Goal: Task Accomplishment & Management: Complete application form

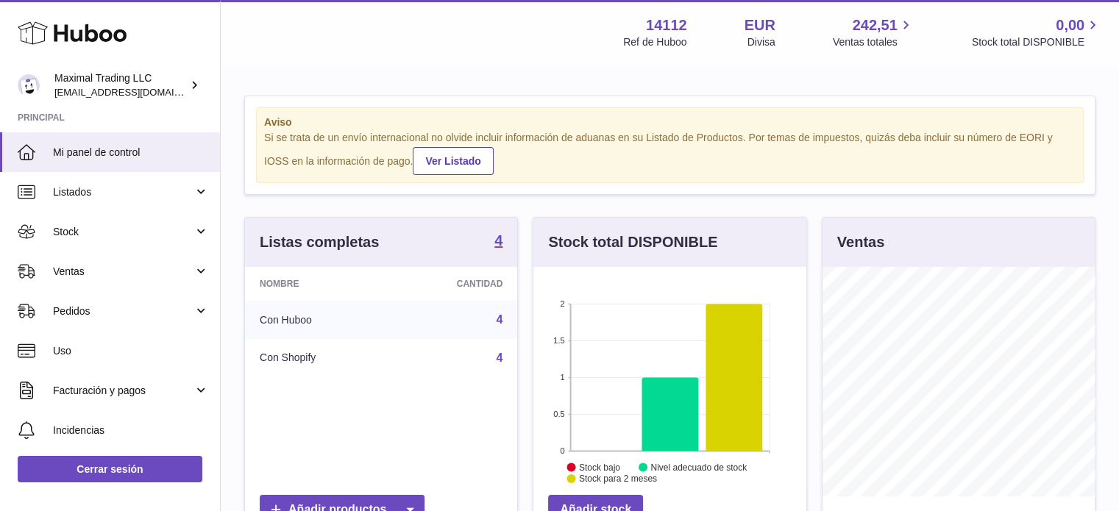
scroll to position [230, 273]
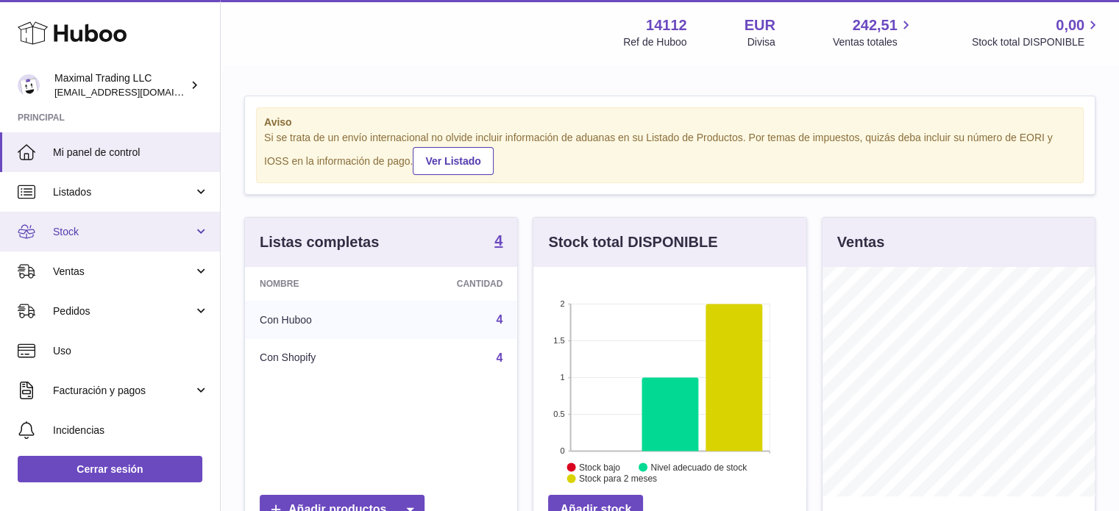
click at [146, 238] on span "Stock" at bounding box center [123, 232] width 141 height 14
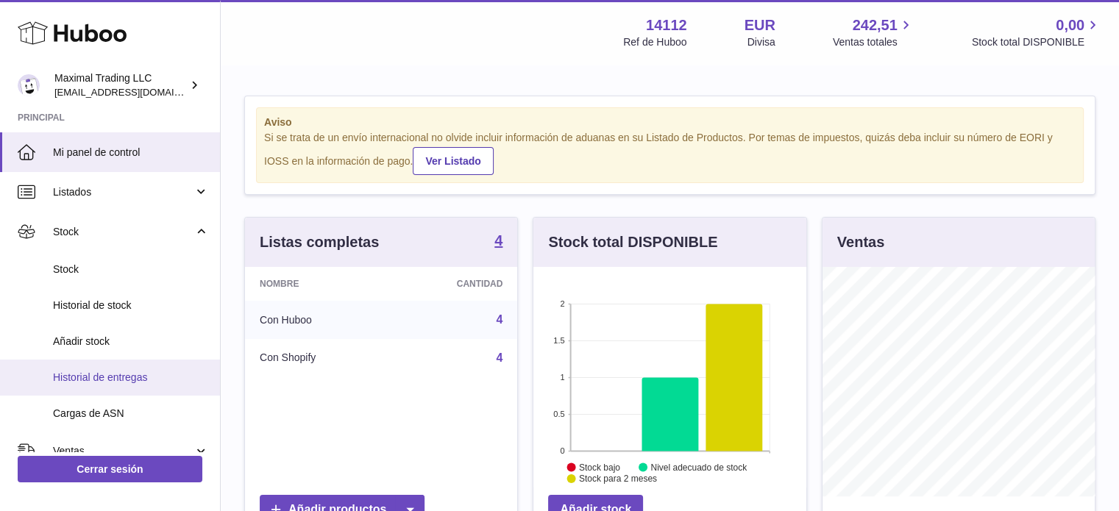
click at [147, 371] on span "Historial de entregas" at bounding box center [131, 378] width 156 height 14
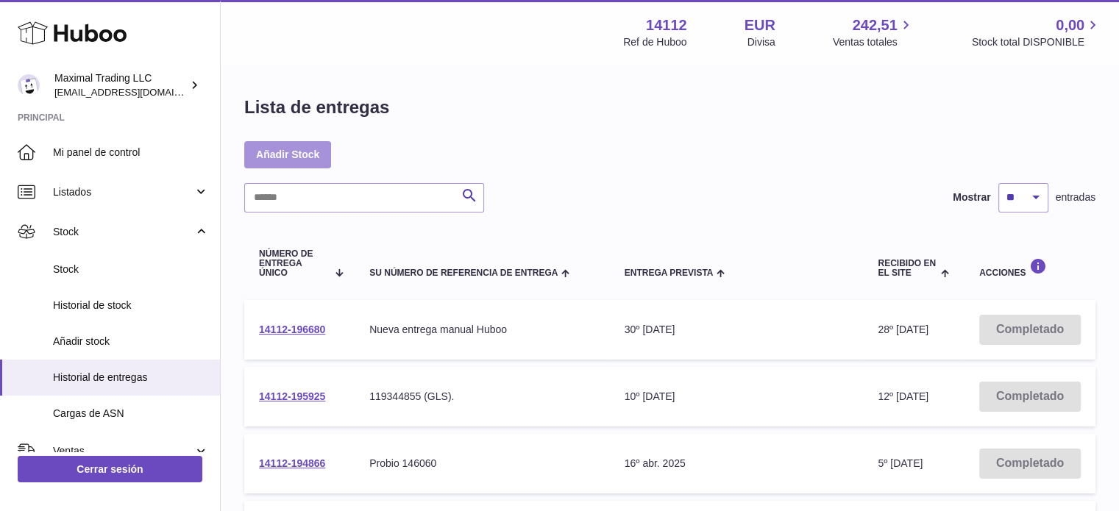
click at [291, 152] on link "Añadir Stock" at bounding box center [287, 154] width 87 height 26
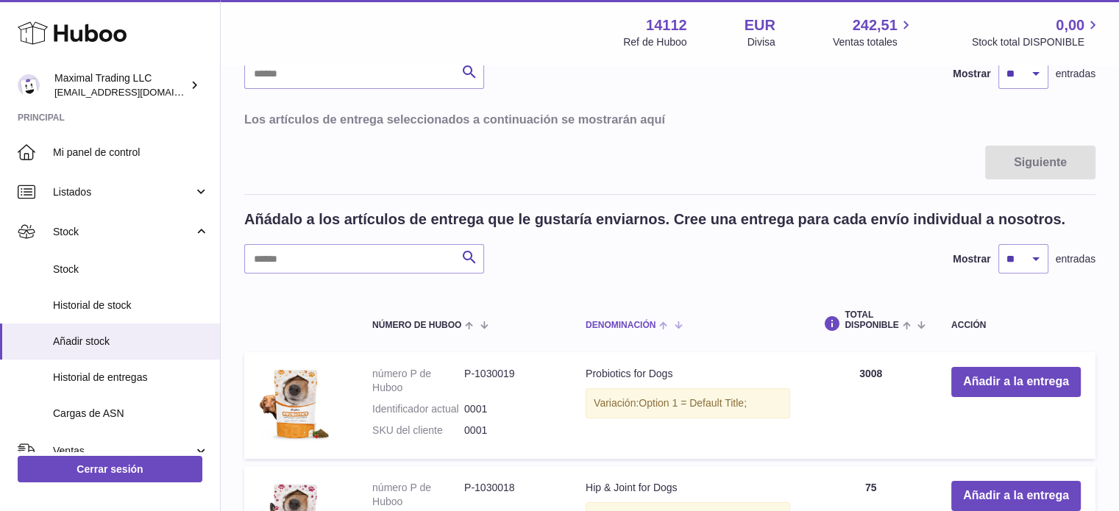
scroll to position [147, 0]
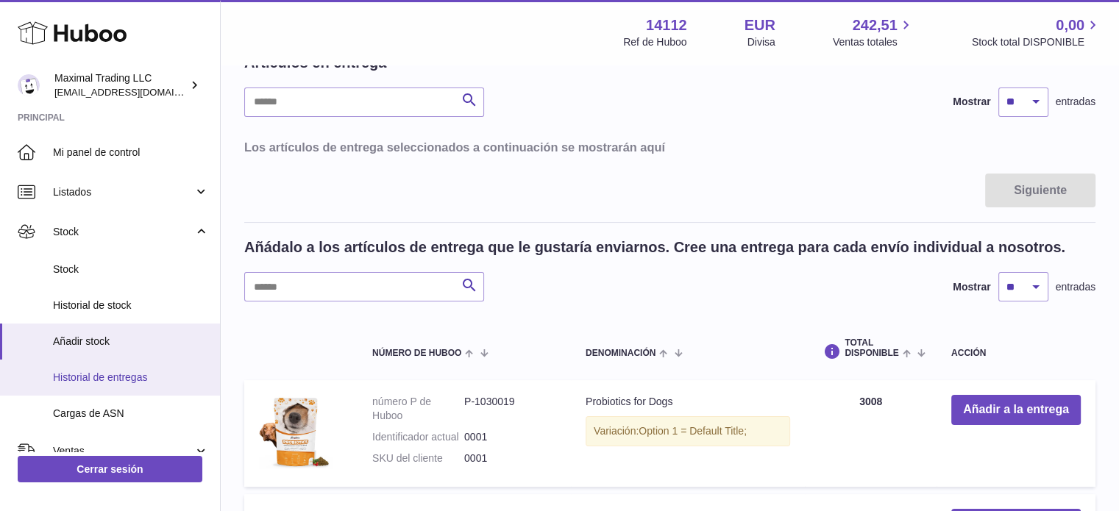
click at [160, 377] on span "Historial de entregas" at bounding box center [131, 378] width 156 height 14
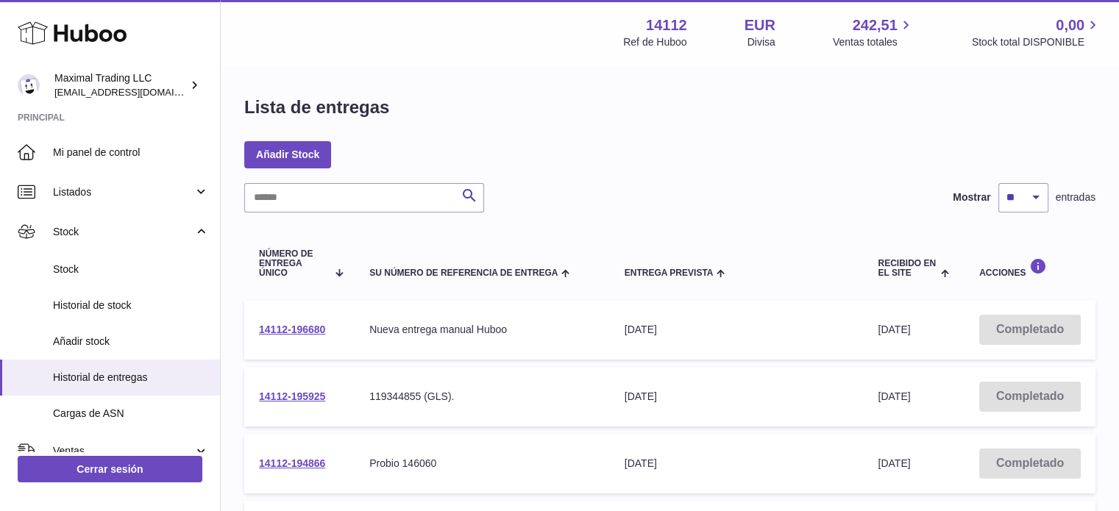
click at [309, 138] on div "Lista de entregas Añadir Stock Buscar Mostrar ** ** ** *** entradas Número de e…" at bounding box center [670, 331] width 898 height 531
click at [309, 148] on link "Añadir Stock" at bounding box center [287, 154] width 87 height 26
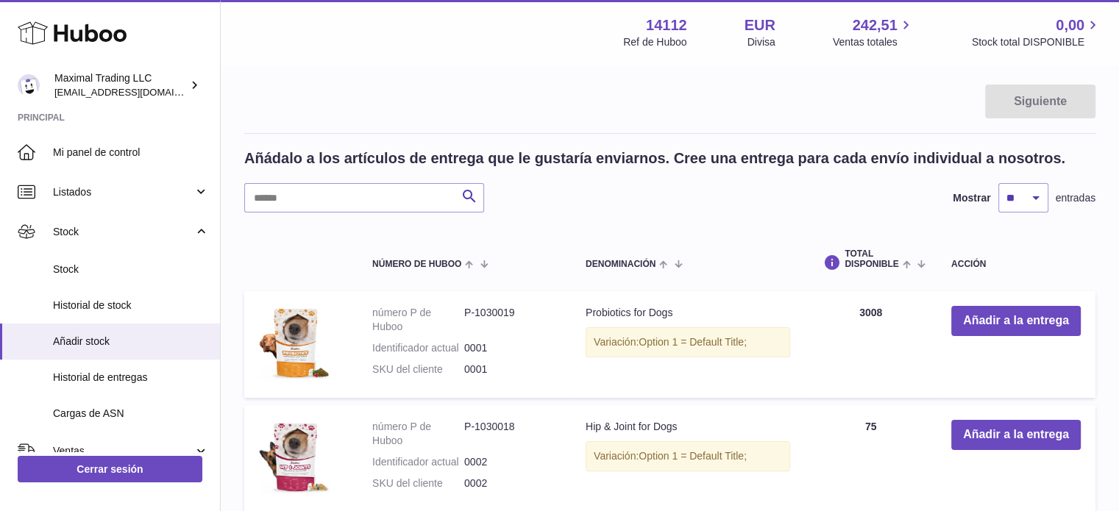
scroll to position [221, 0]
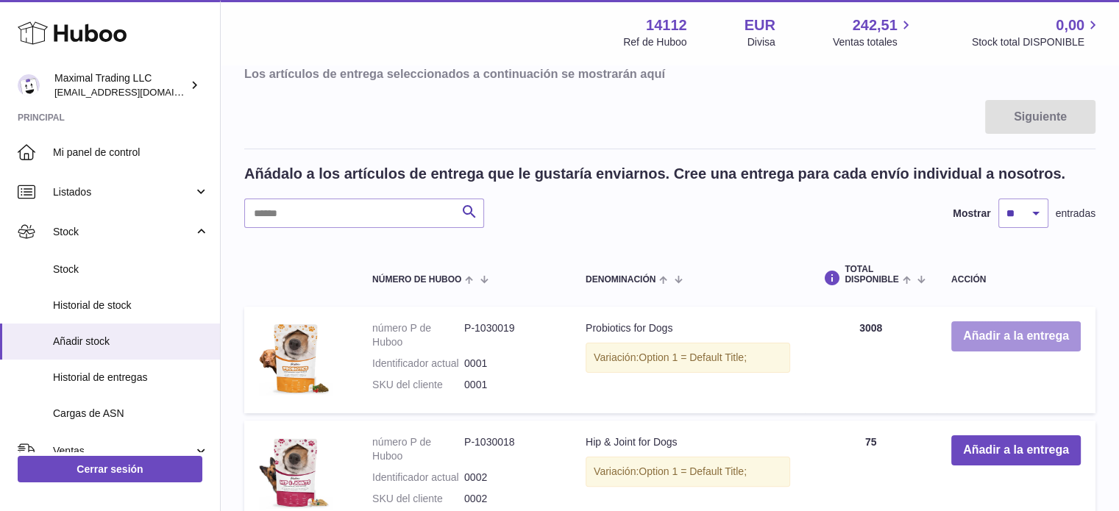
click at [1027, 342] on button "Añadir a la entrega" at bounding box center [1016, 337] width 130 height 30
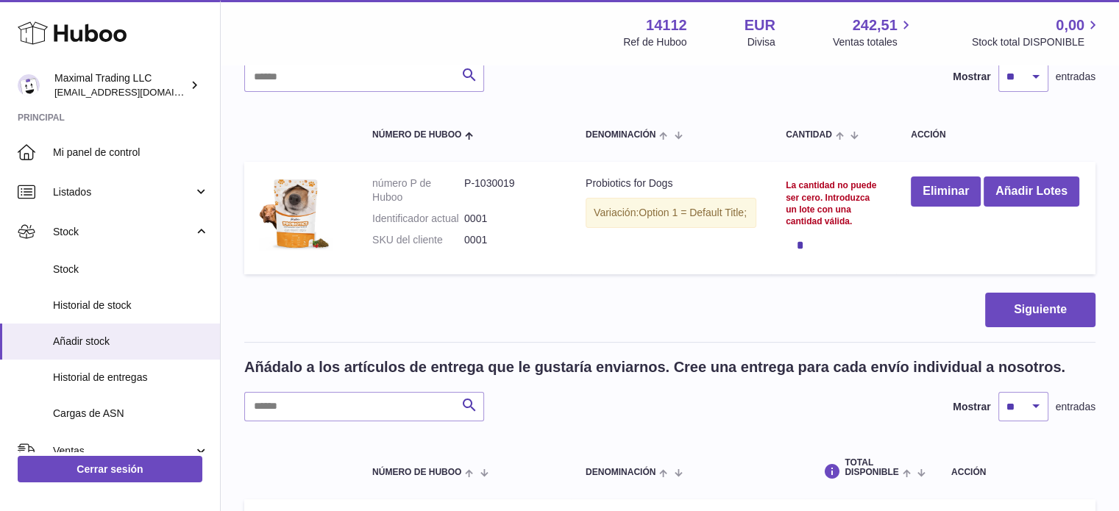
scroll to position [147, 0]
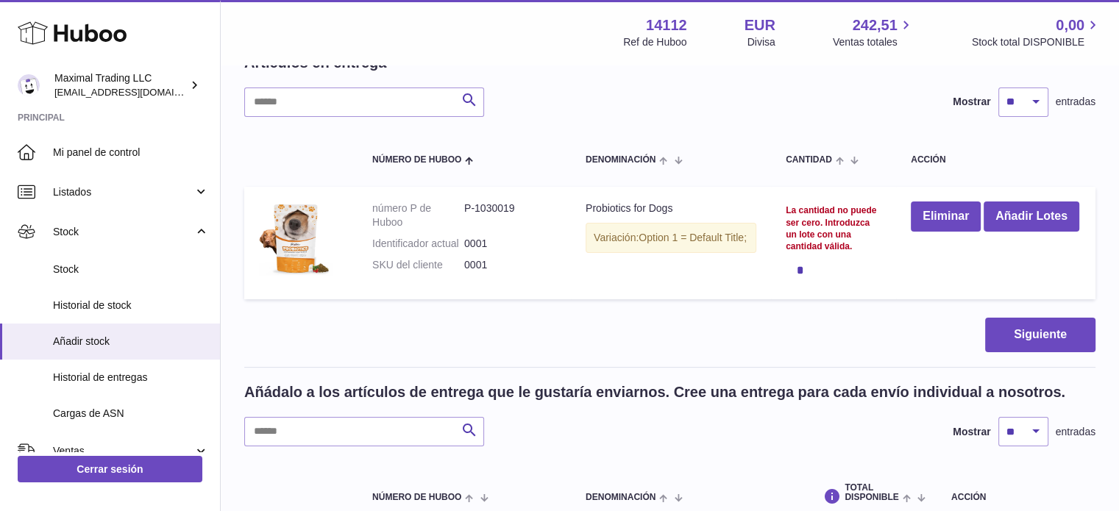
click at [807, 285] on div "*" at bounding box center [834, 269] width 96 height 29
click at [984, 232] on button "Añadir Lotes" at bounding box center [1032, 217] width 96 height 30
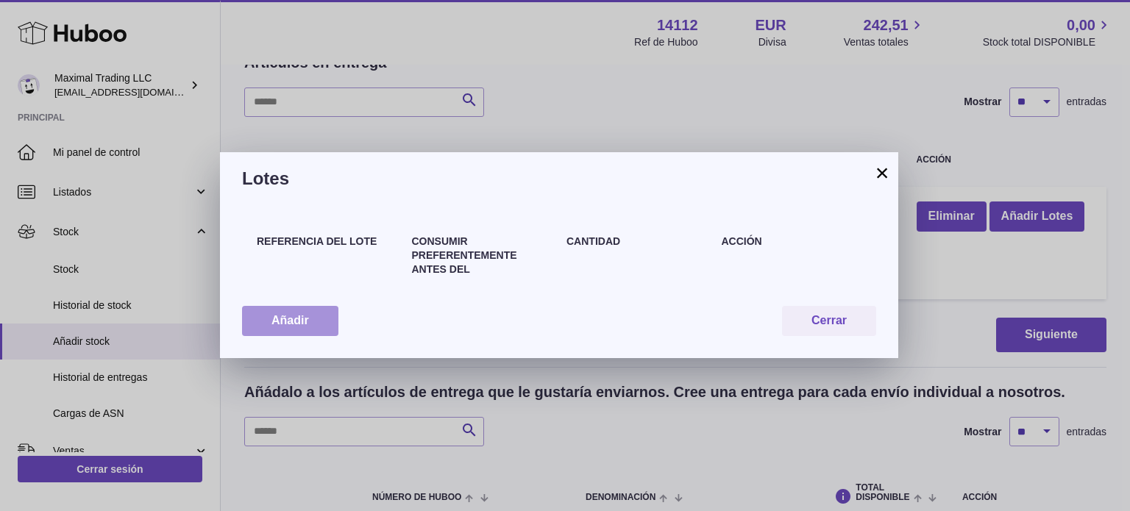
click at [322, 312] on button "Añadir" at bounding box center [290, 321] width 96 height 30
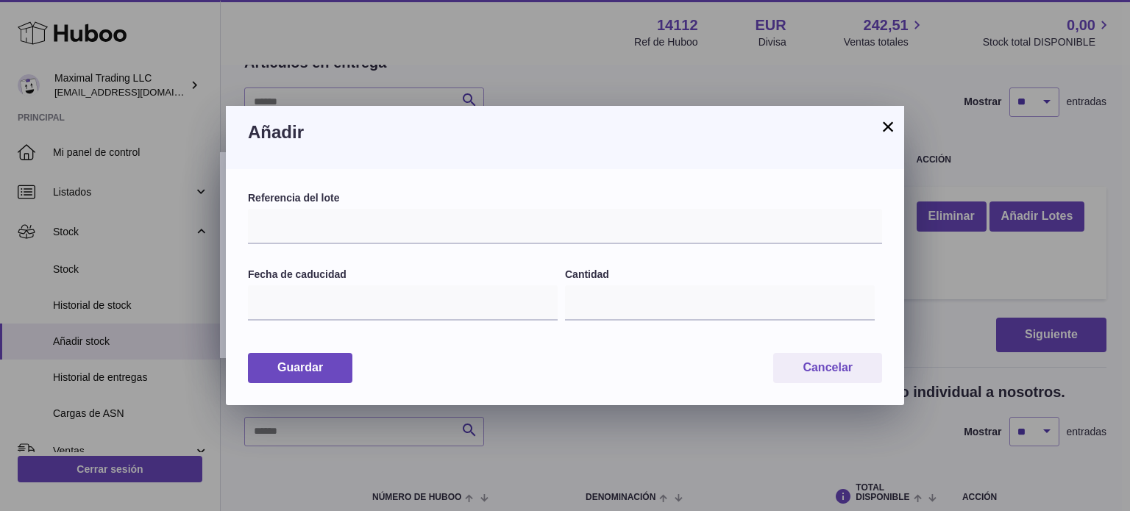
click at [898, 124] on div "Añadir" at bounding box center [565, 137] width 678 height 63
click at [888, 126] on button "×" at bounding box center [888, 127] width 18 height 18
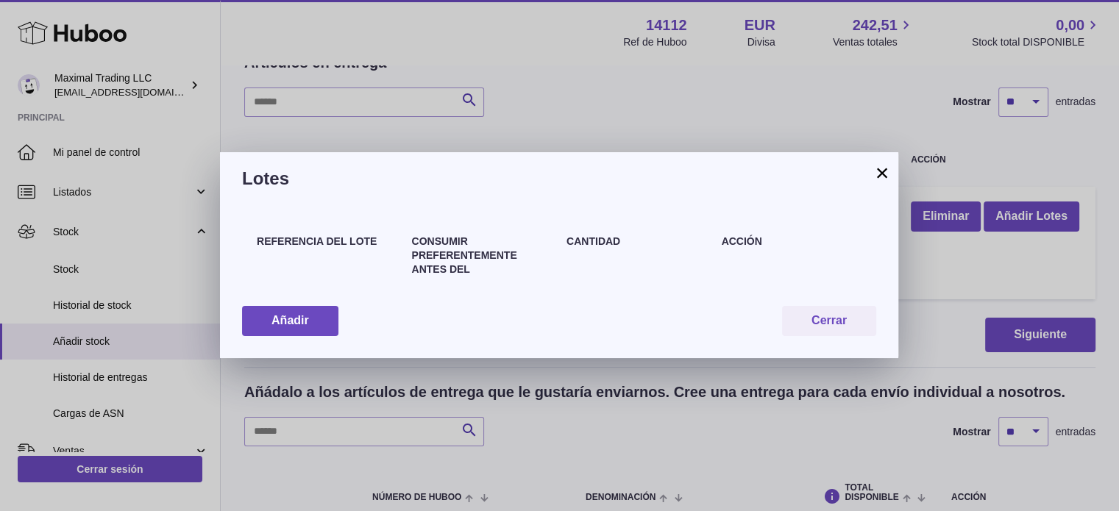
click at [883, 173] on button "×" at bounding box center [882, 173] width 18 height 18
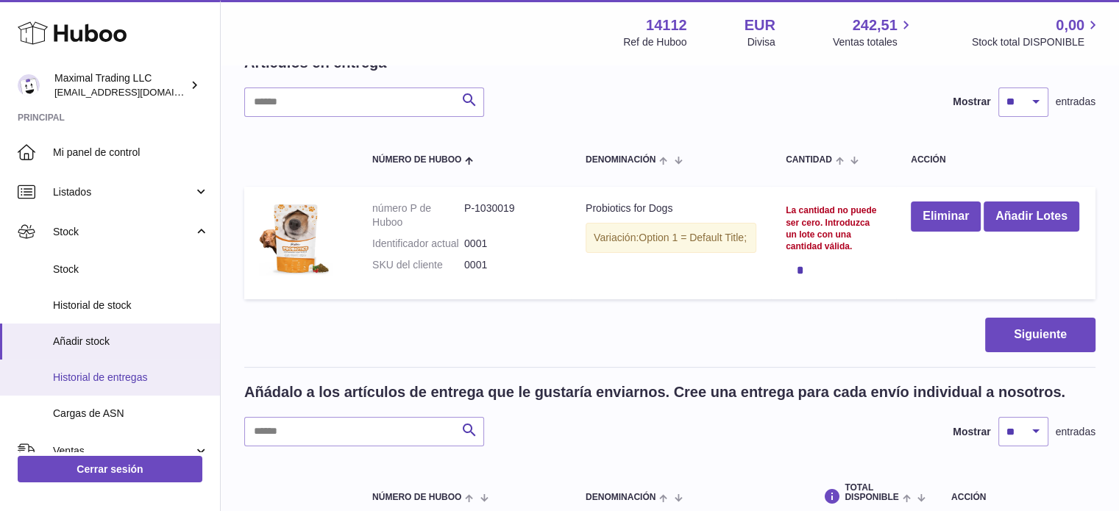
click at [127, 378] on span "Historial de entregas" at bounding box center [131, 378] width 156 height 14
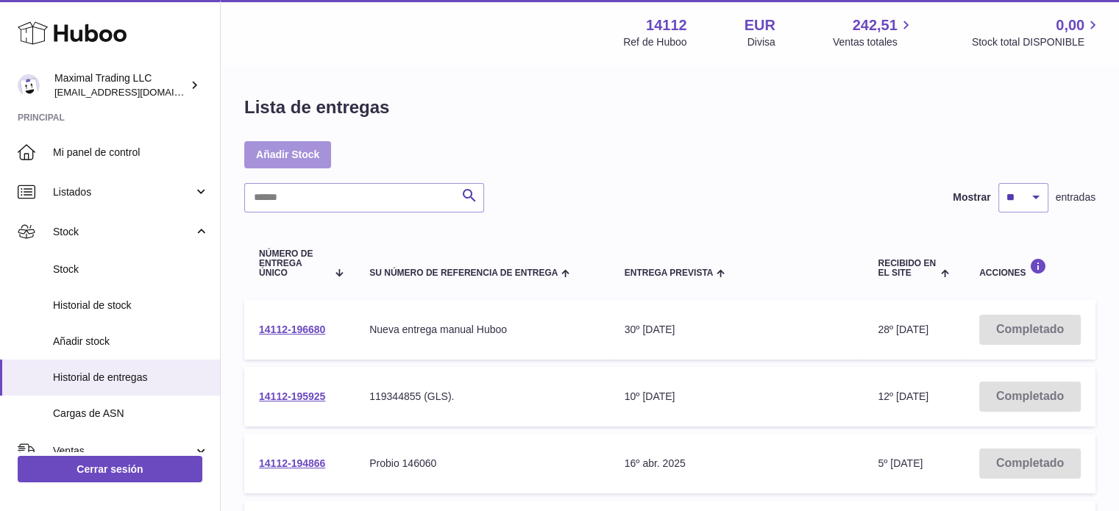
click at [303, 152] on link "Añadir Stock" at bounding box center [287, 154] width 87 height 26
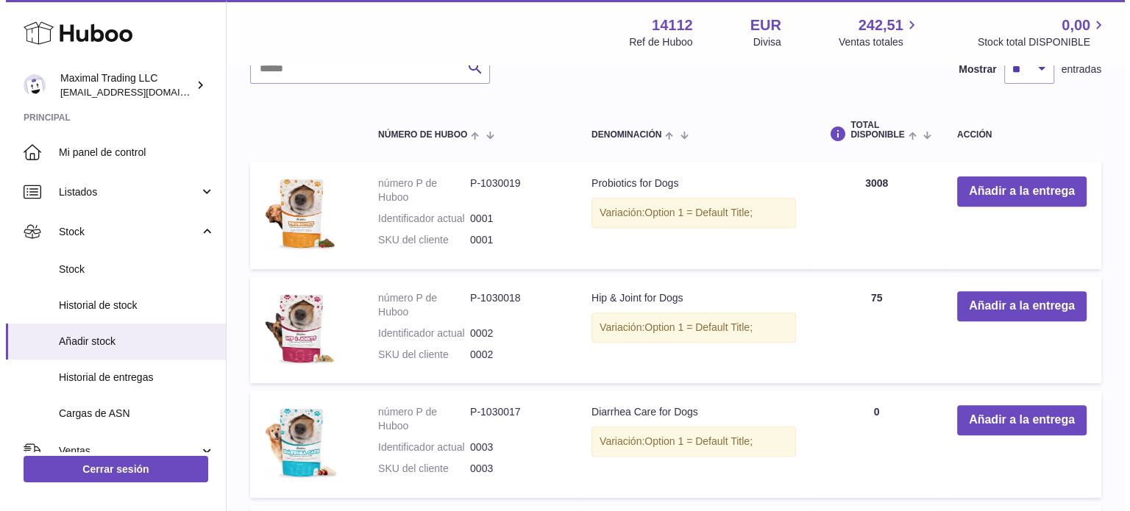
scroll to position [268, 0]
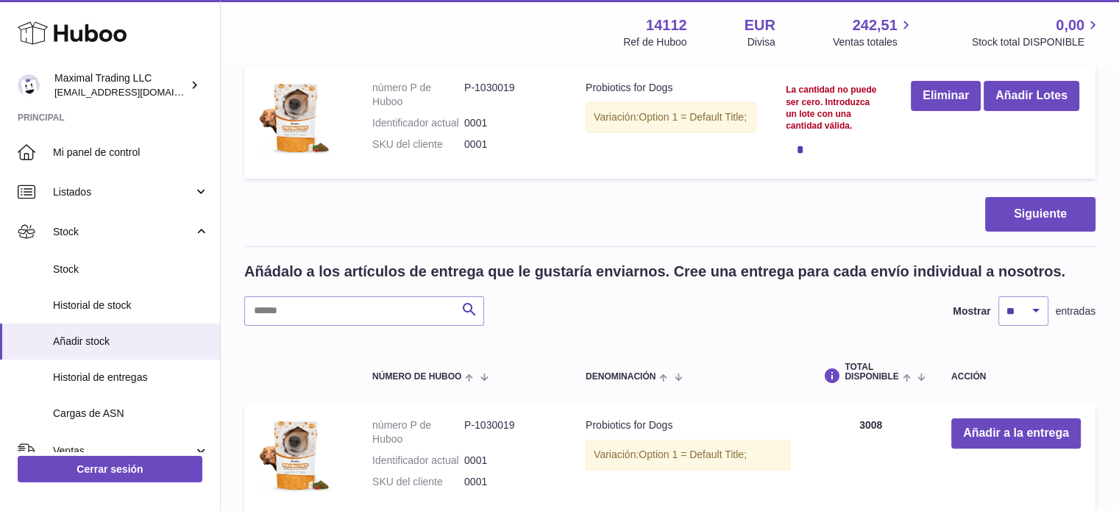
click at [1039, 205] on div "Artículos en entrega Buscar Mostrar ** ** ** *** entradas Número de Huboo Denom…" at bounding box center [669, 414] width 851 height 965
click at [1048, 218] on button "Siguiente" at bounding box center [1040, 214] width 110 height 35
click at [984, 111] on button "Añadir Lotes" at bounding box center [1032, 96] width 96 height 30
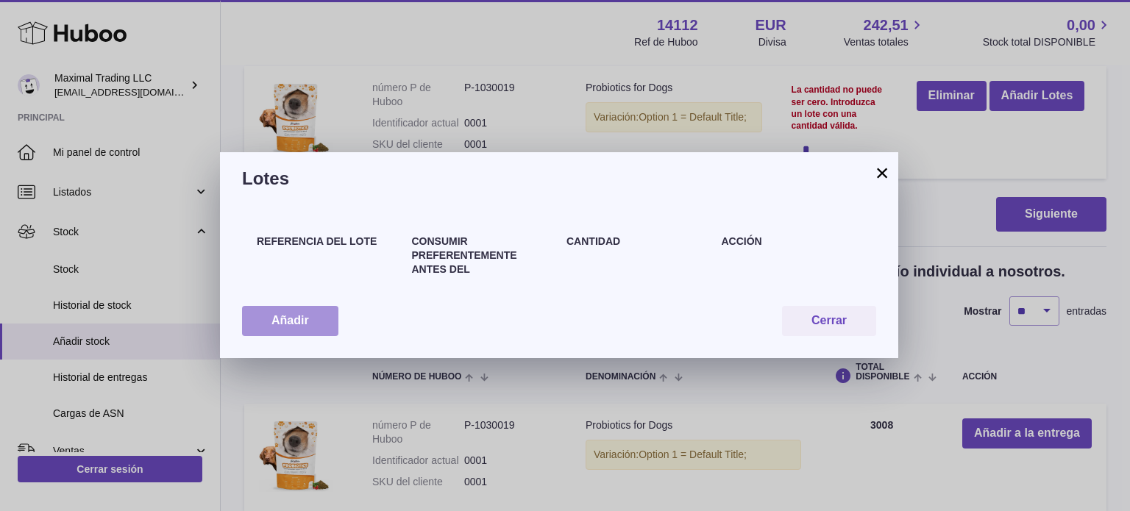
click at [303, 336] on button "Añadir" at bounding box center [290, 321] width 96 height 30
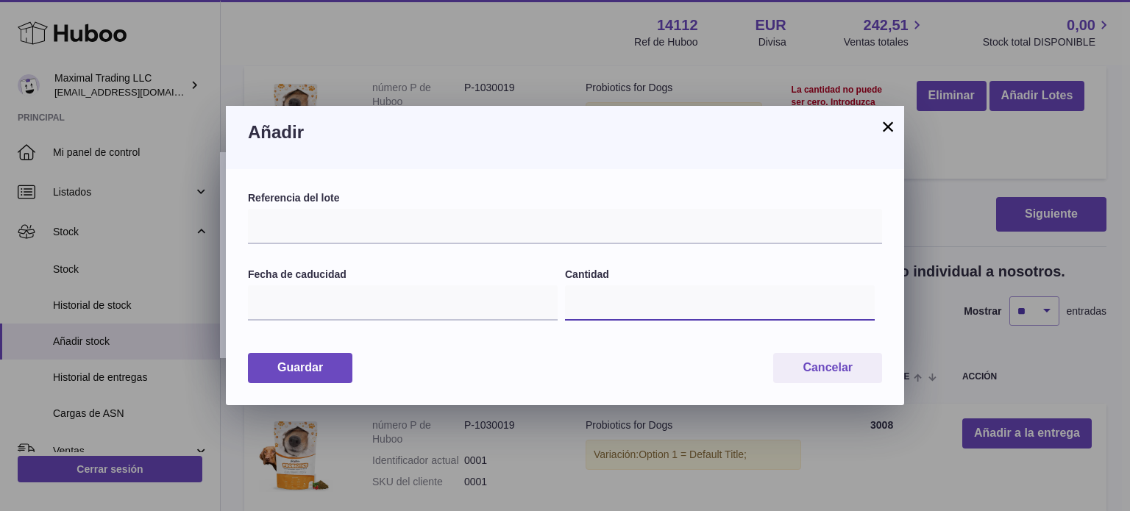
click at [650, 312] on input "*" at bounding box center [720, 303] width 310 height 35
click at [334, 365] on button "Guardar" at bounding box center [300, 368] width 104 height 30
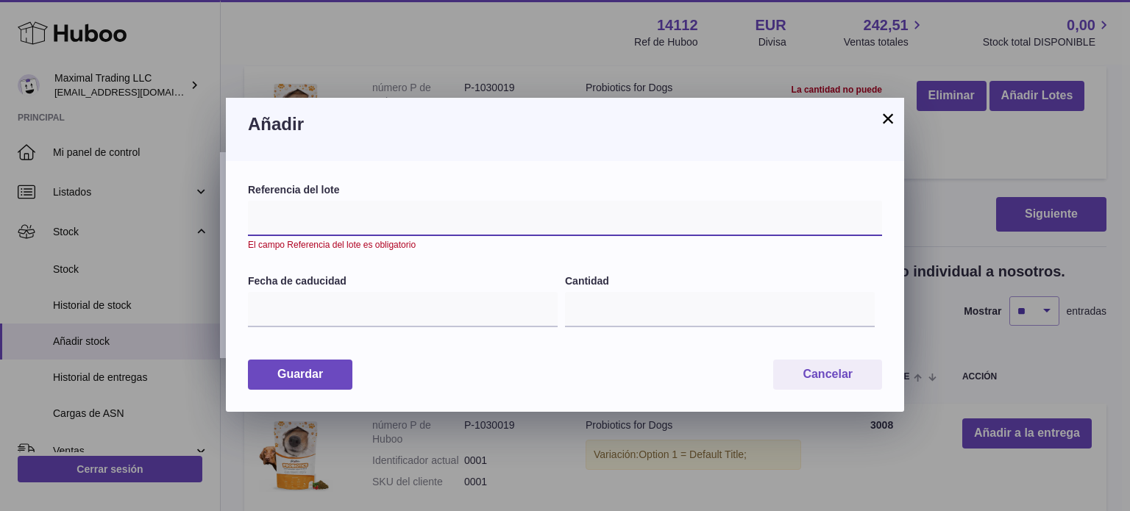
click at [452, 218] on input "text" at bounding box center [565, 218] width 634 height 35
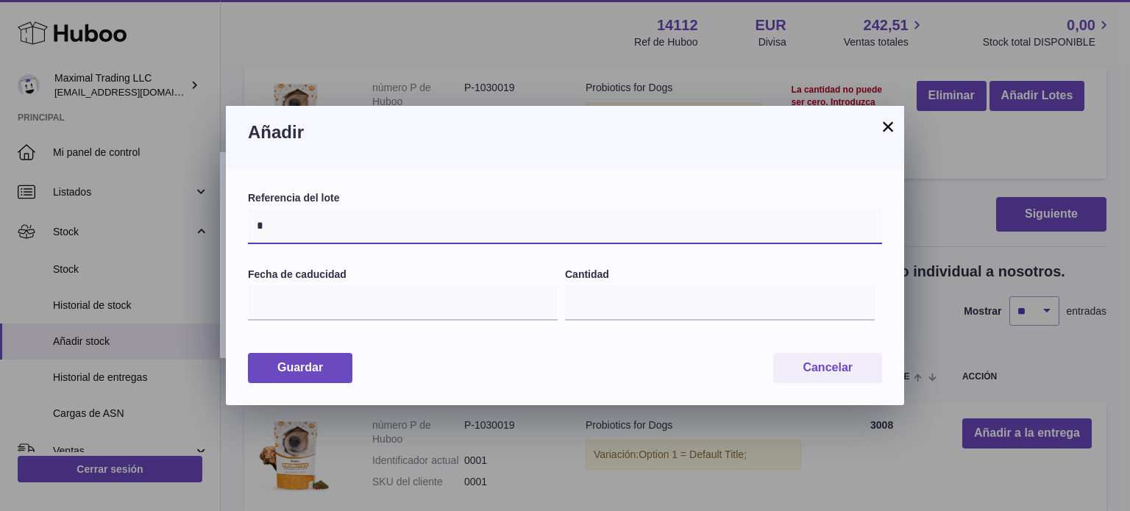
type input "*"
drag, startPoint x: 885, startPoint y: 124, endPoint x: 627, endPoint y: 250, distance: 287.6
click at [627, 250] on div "× Añadir Referencia del lote * Fecha de caducidad Cantidad * Guardar Cancelar" at bounding box center [565, 255] width 678 height 299
drag, startPoint x: 405, startPoint y: 285, endPoint x: 411, endPoint y: 307, distance: 22.7
click at [405, 290] on div "Fecha de caducidad" at bounding box center [406, 303] width 317 height 71
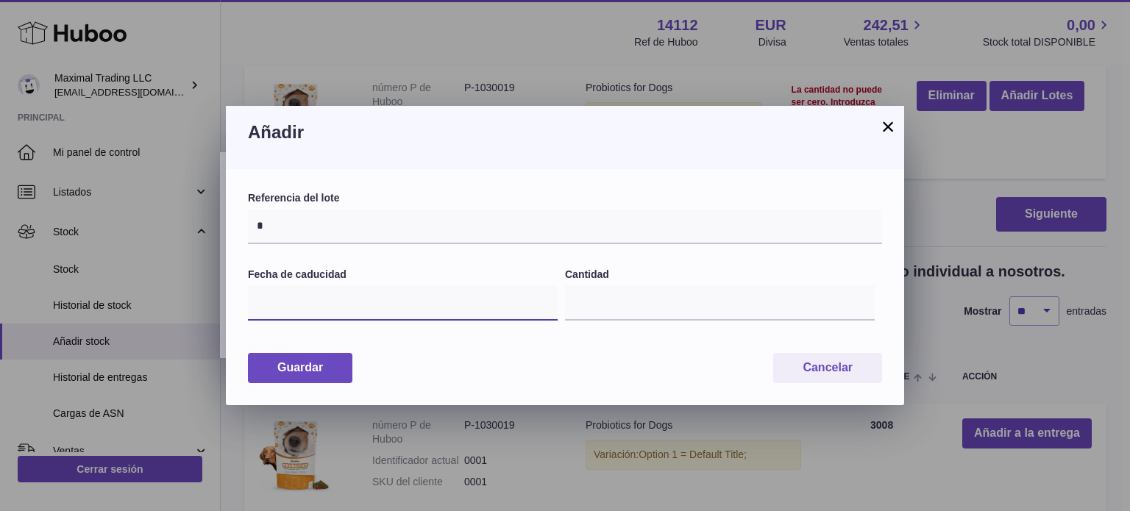
click at [411, 307] on input "text" at bounding box center [403, 303] width 310 height 35
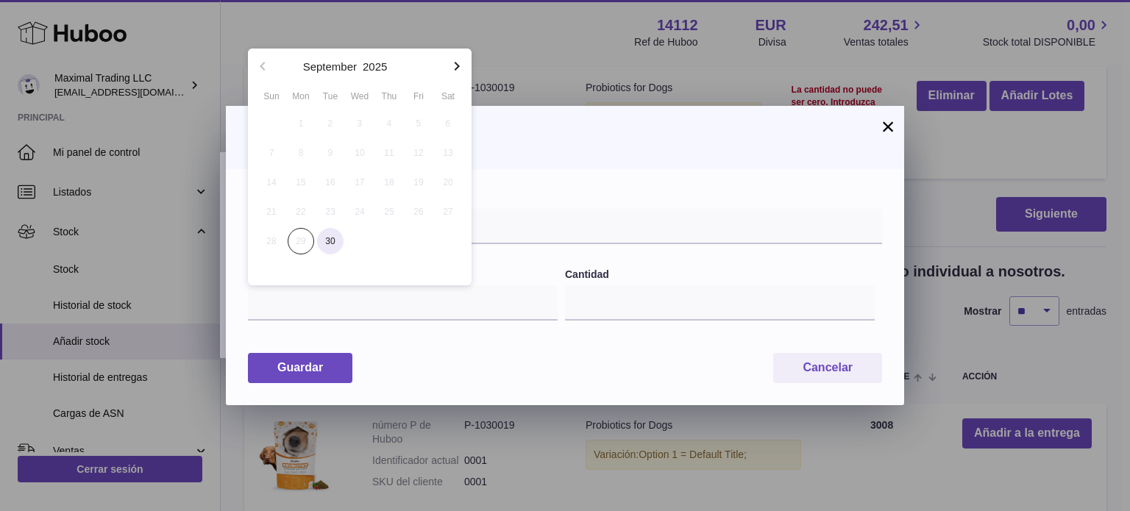
click at [335, 238] on span "30" at bounding box center [330, 241] width 26 height 26
type input "**********"
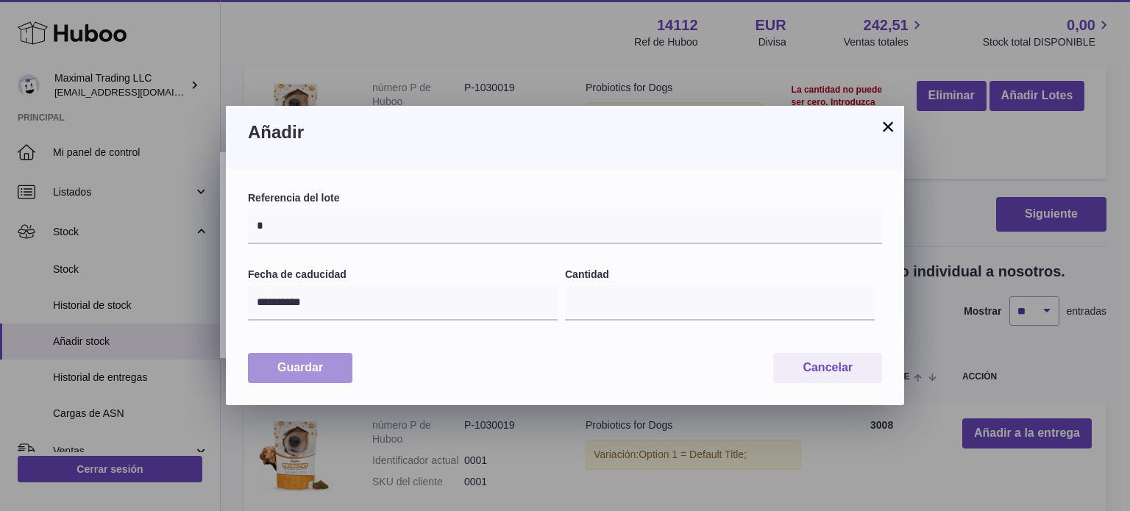
click at [322, 372] on button "Guardar" at bounding box center [300, 368] width 104 height 30
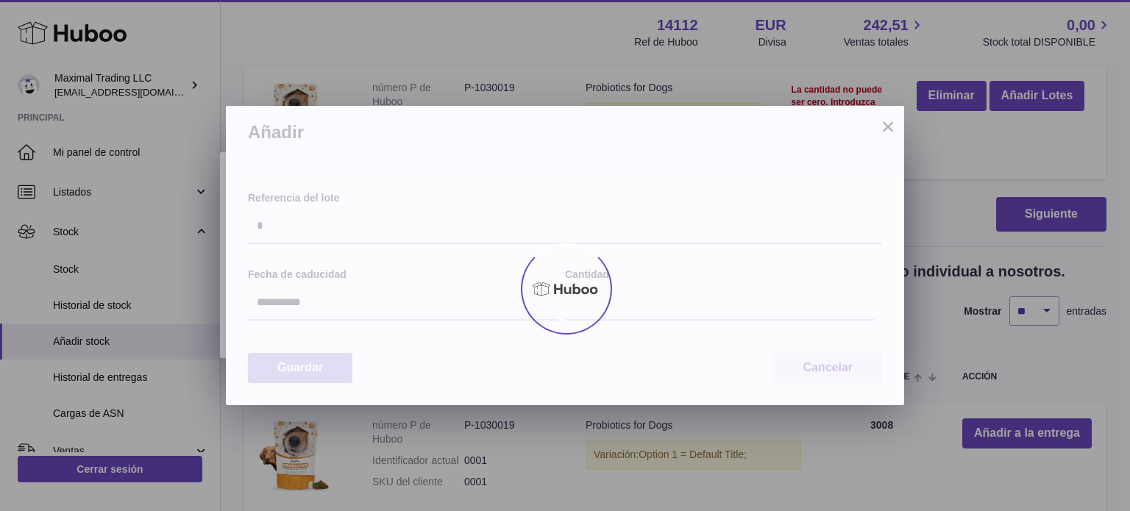
type input "*"
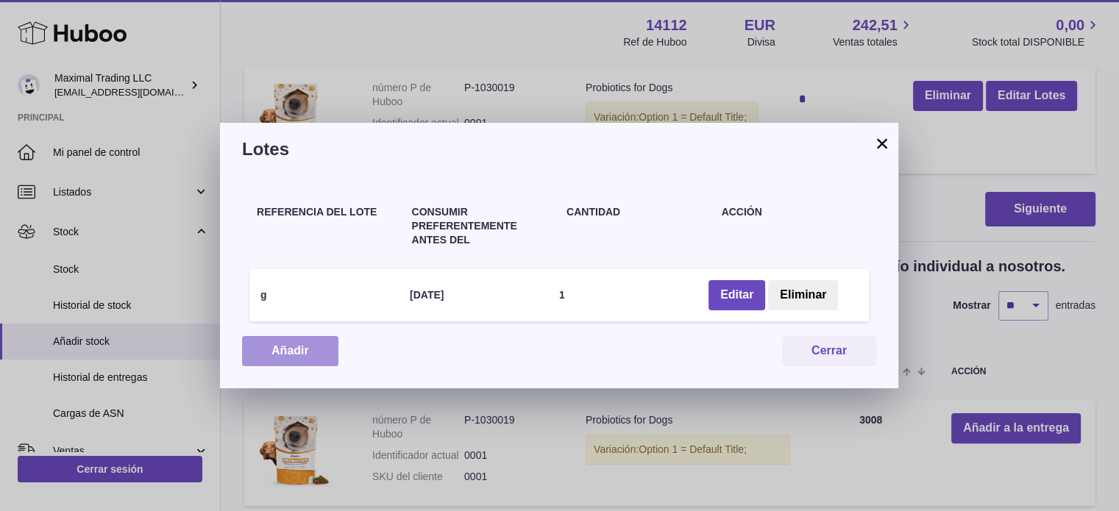
click at [299, 355] on button "Añadir" at bounding box center [290, 351] width 96 height 30
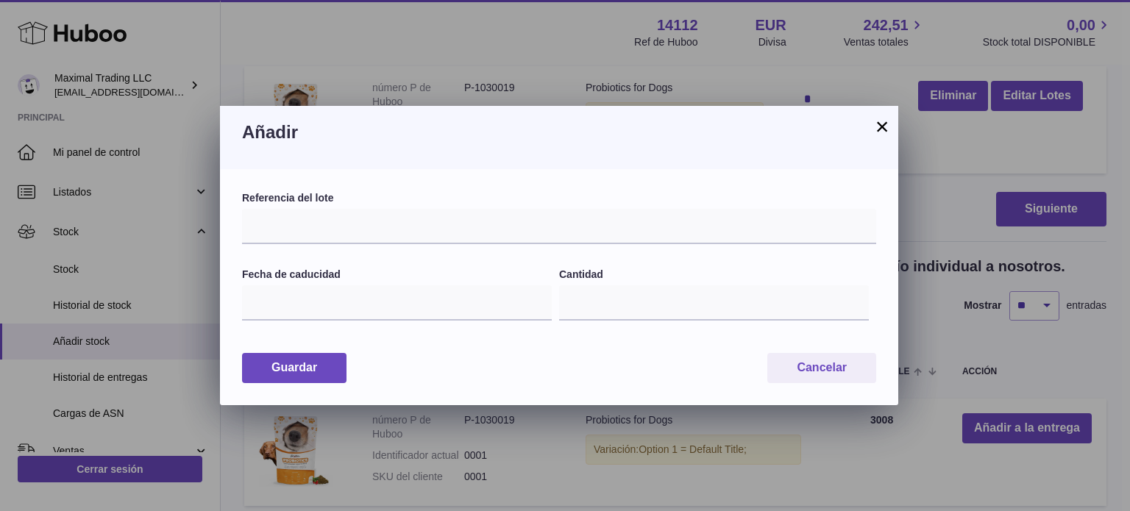
click at [886, 130] on button "×" at bounding box center [882, 127] width 18 height 18
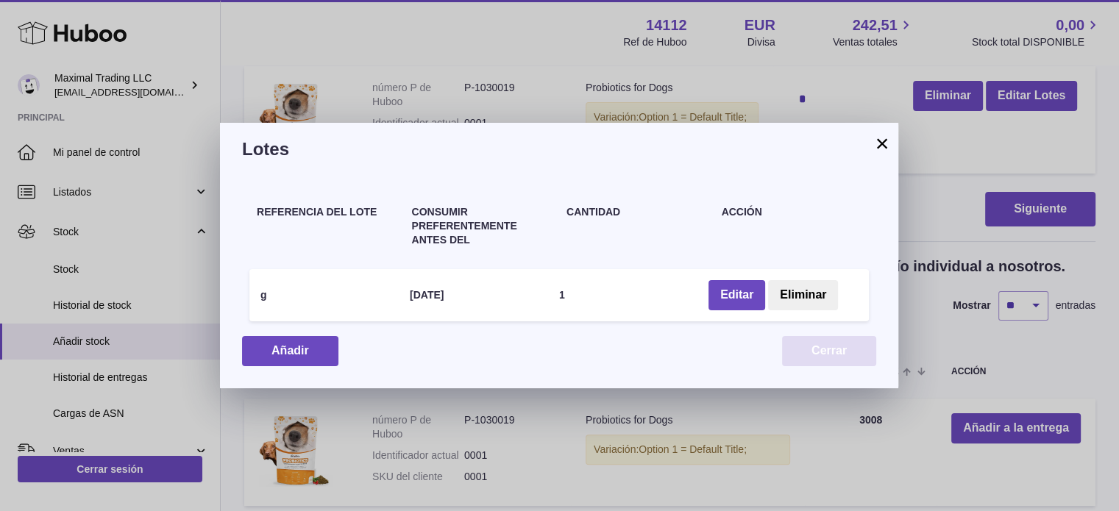
click at [826, 352] on button "Cerrar" at bounding box center [829, 351] width 94 height 30
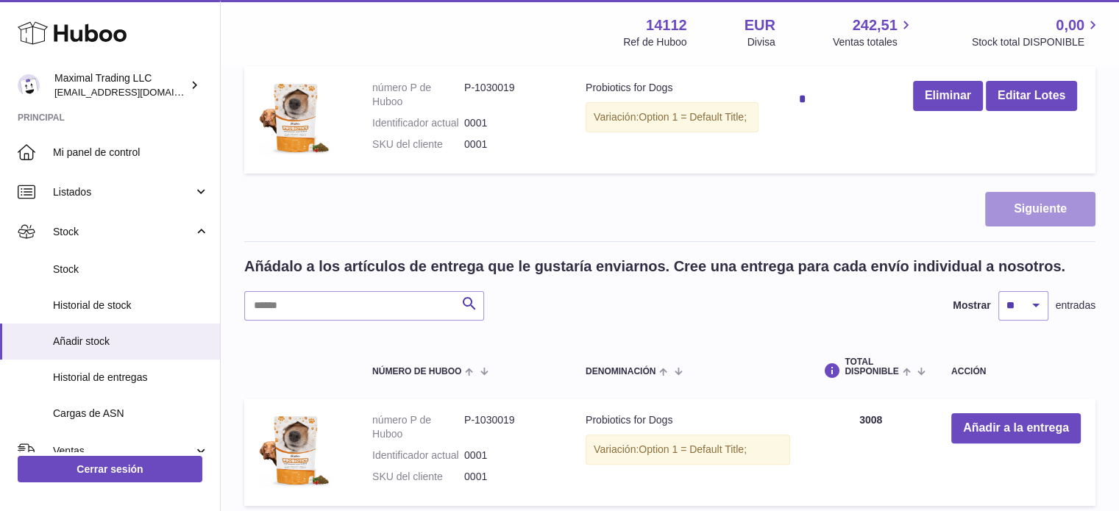
click at [1013, 227] on button "Siguiente" at bounding box center [1040, 209] width 110 height 35
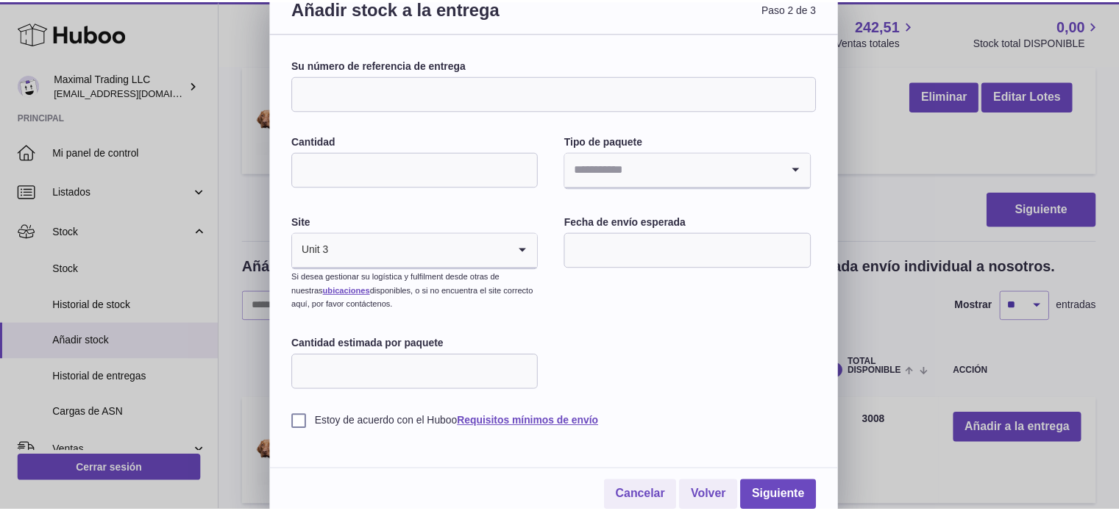
scroll to position [26, 0]
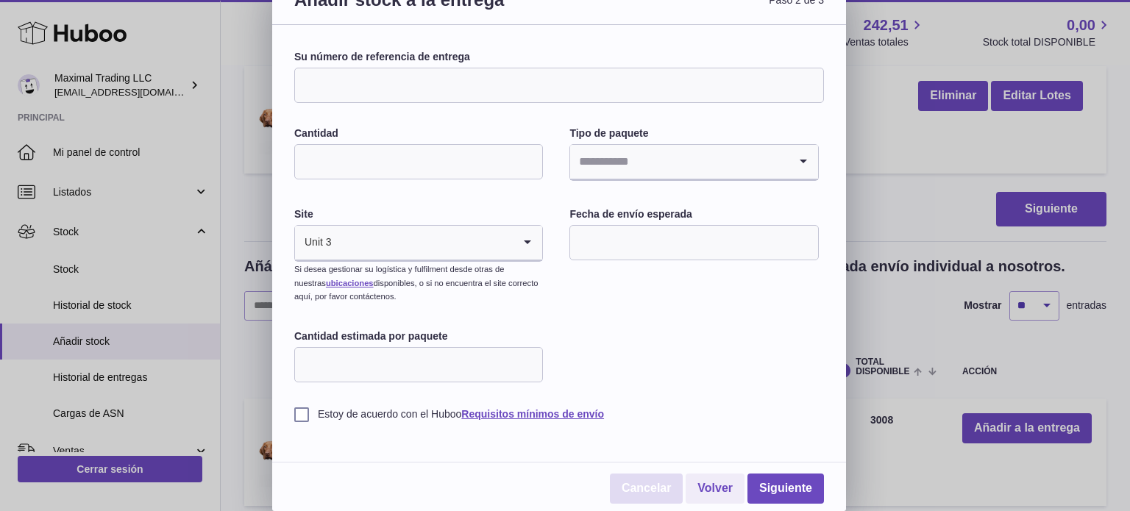
click at [629, 484] on link "Cancelar" at bounding box center [647, 489] width 74 height 30
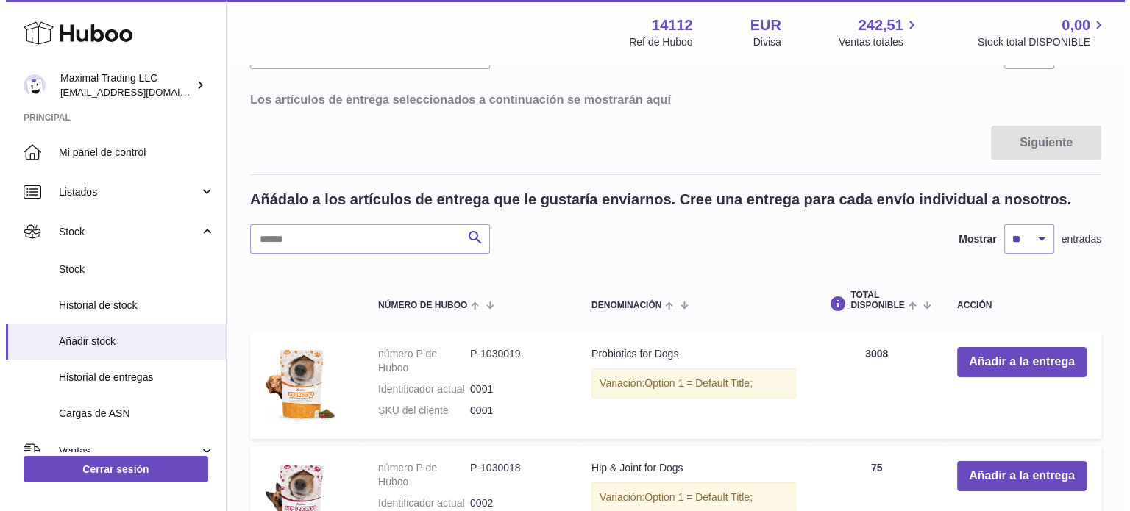
scroll to position [221, 0]
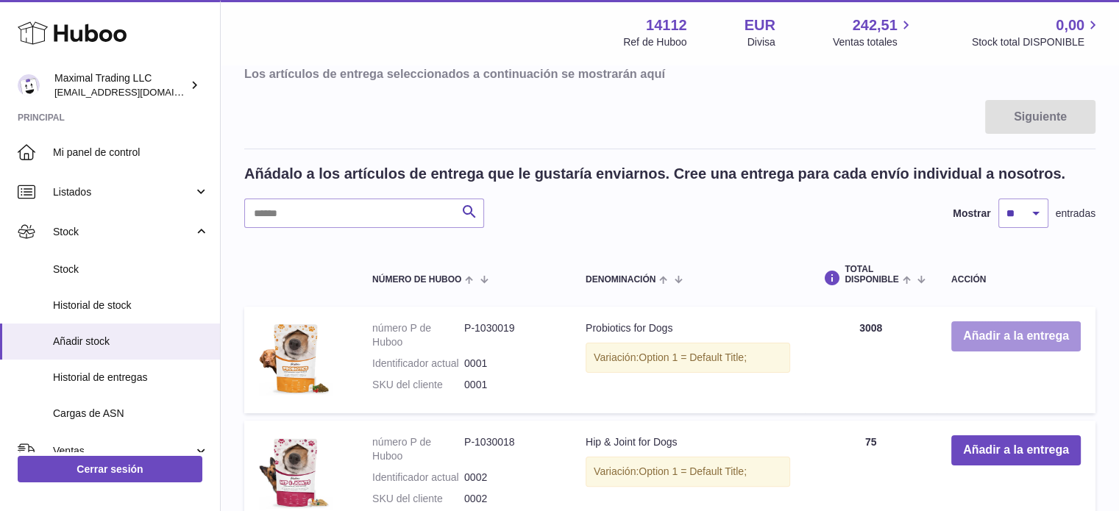
click at [995, 352] on button "Añadir a la entrega" at bounding box center [1016, 337] width 130 height 30
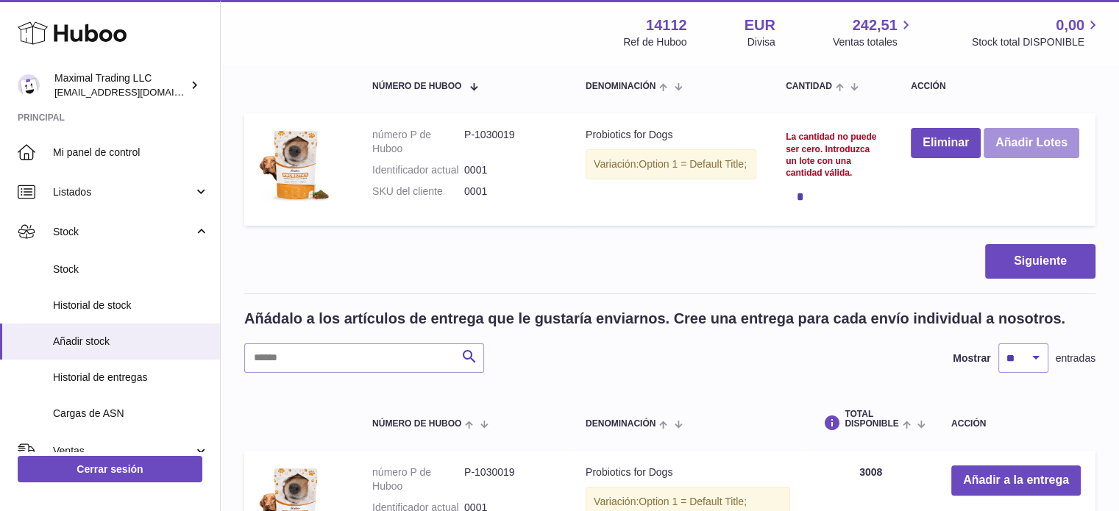
click at [984, 158] on button "Añadir Lotes" at bounding box center [1032, 143] width 96 height 30
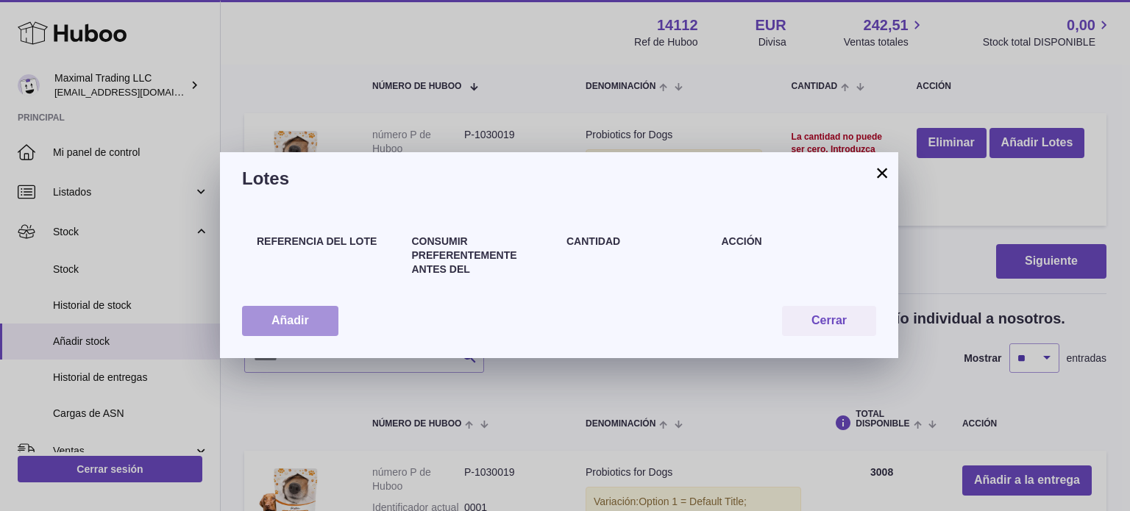
click at [306, 311] on button "Añadir" at bounding box center [290, 321] width 96 height 30
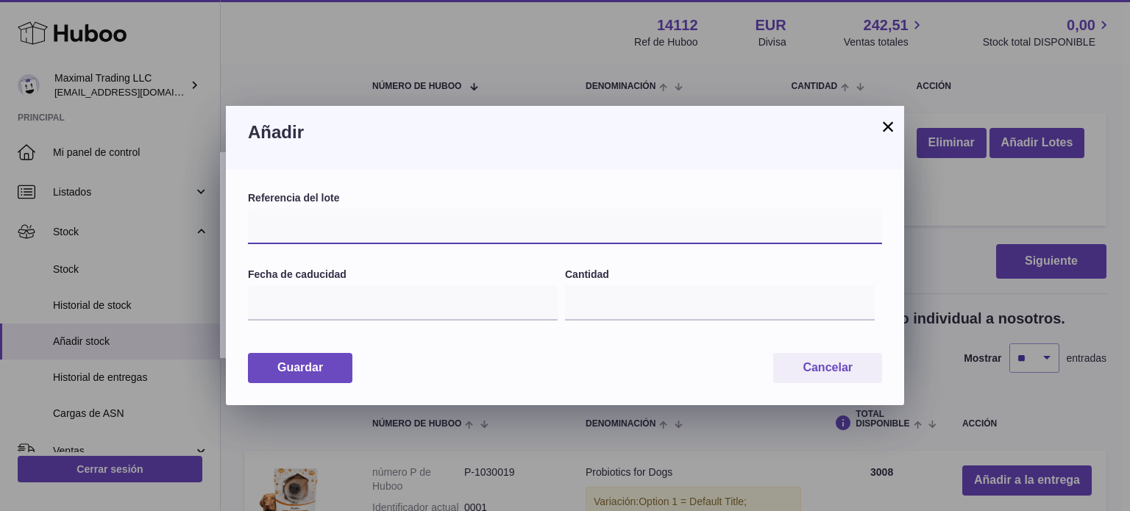
click at [355, 213] on input "text" at bounding box center [565, 226] width 634 height 35
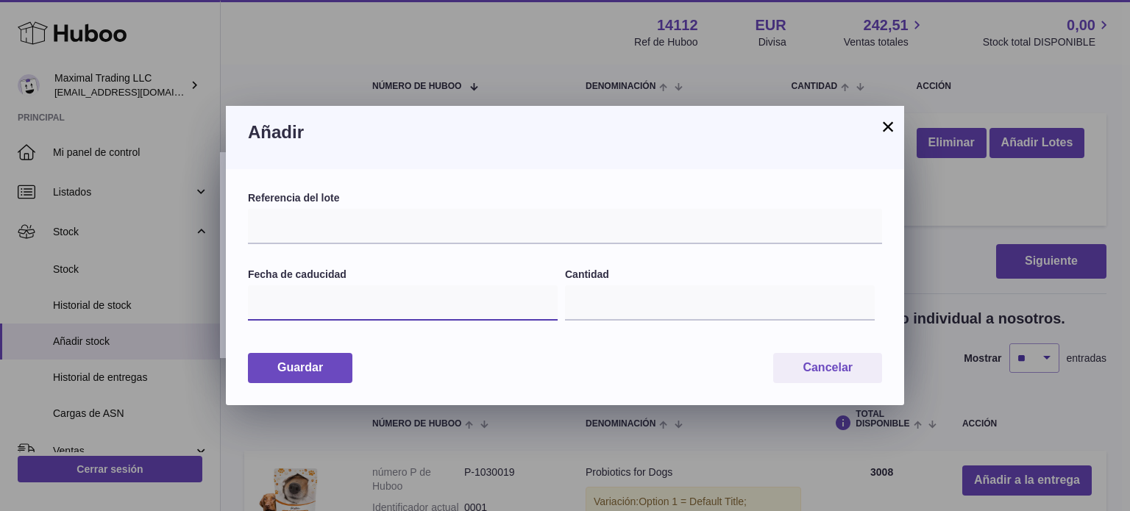
click at [372, 292] on input "text" at bounding box center [403, 303] width 310 height 35
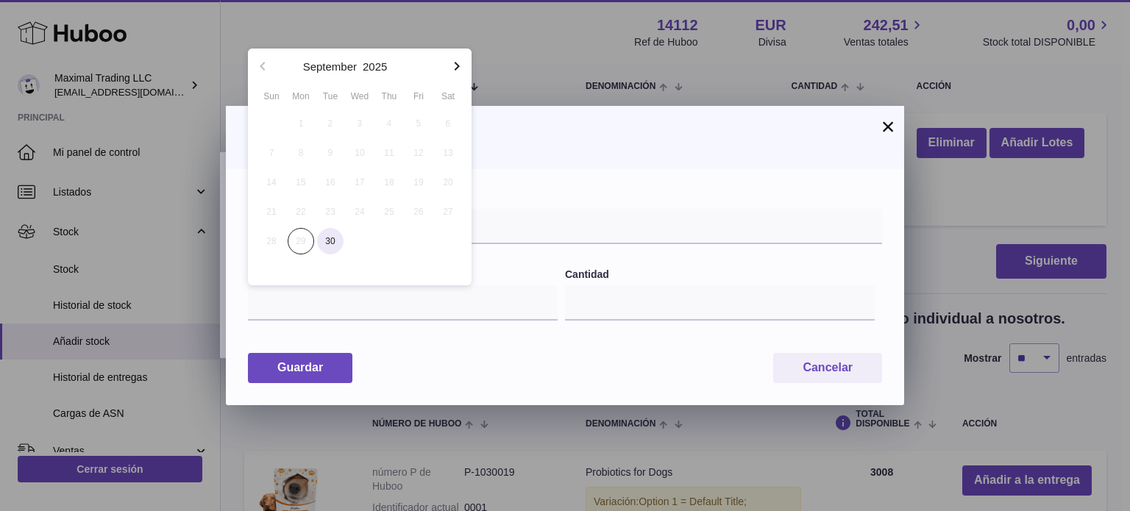
click at [340, 242] on span "30" at bounding box center [330, 241] width 26 height 26
type input "**********"
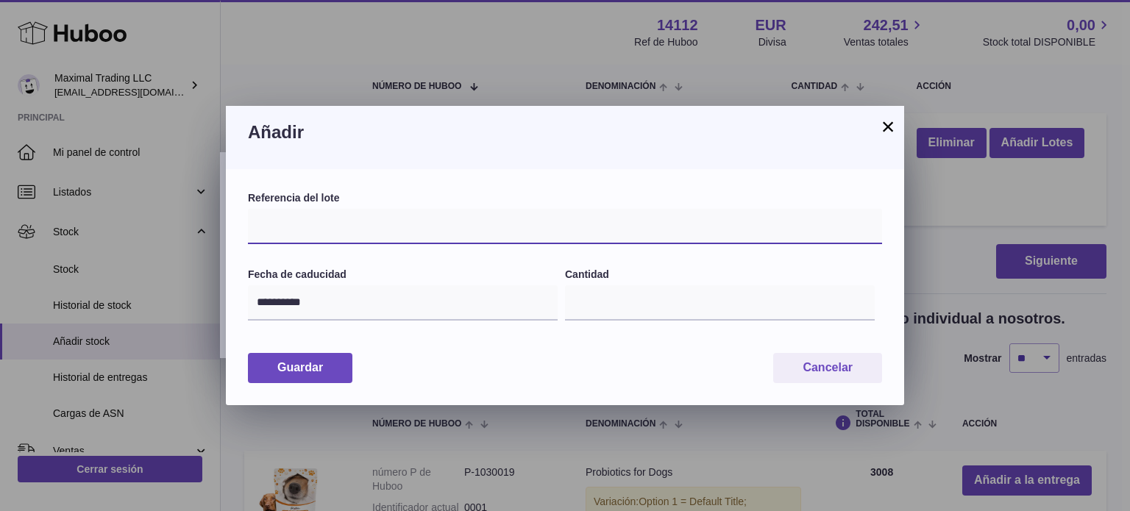
click at [355, 236] on input "text" at bounding box center [565, 226] width 634 height 35
type input "*"
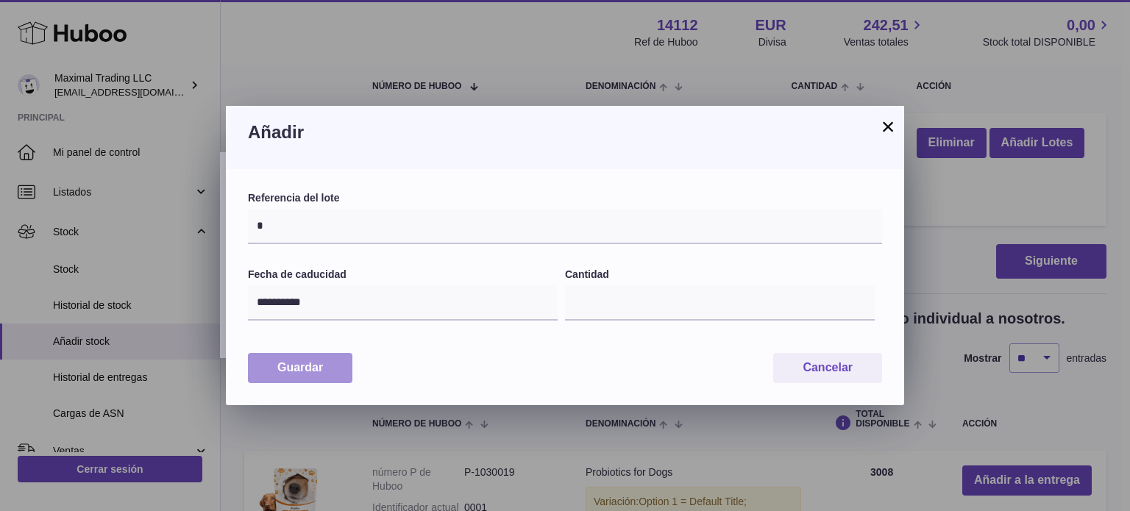
click at [324, 364] on button "Guardar" at bounding box center [300, 368] width 104 height 30
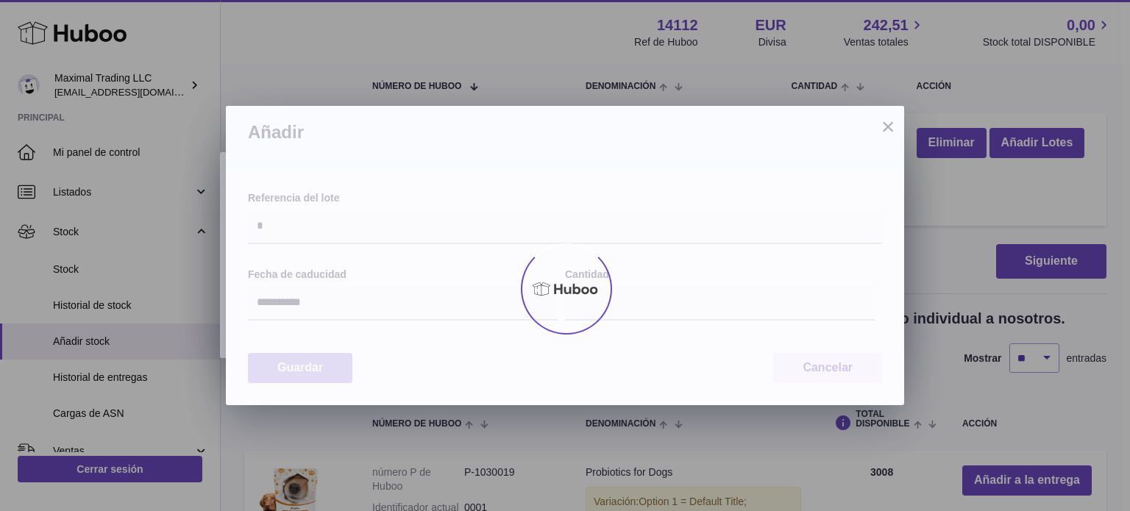
type input "*"
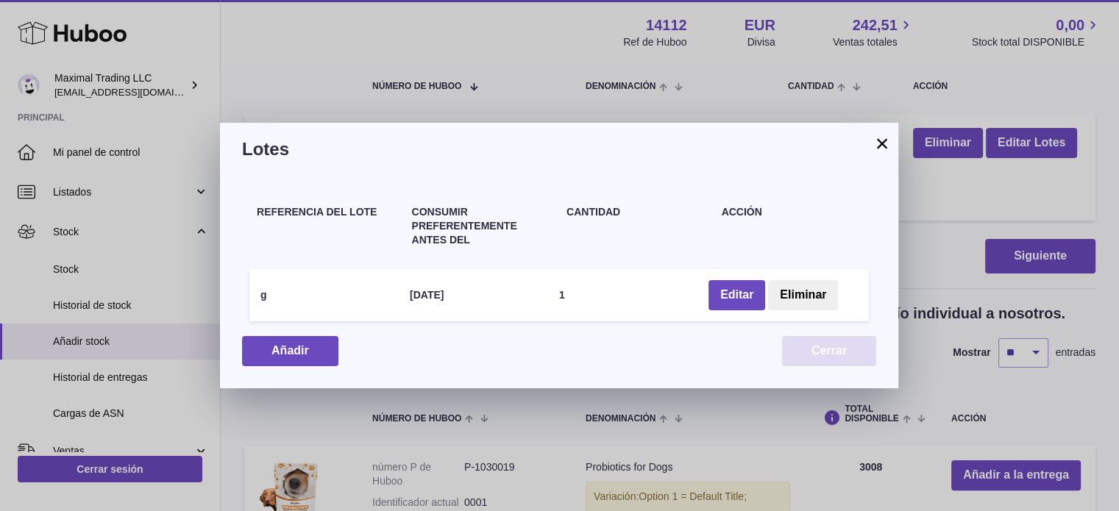
click at [836, 359] on button "Cerrar" at bounding box center [829, 351] width 94 height 30
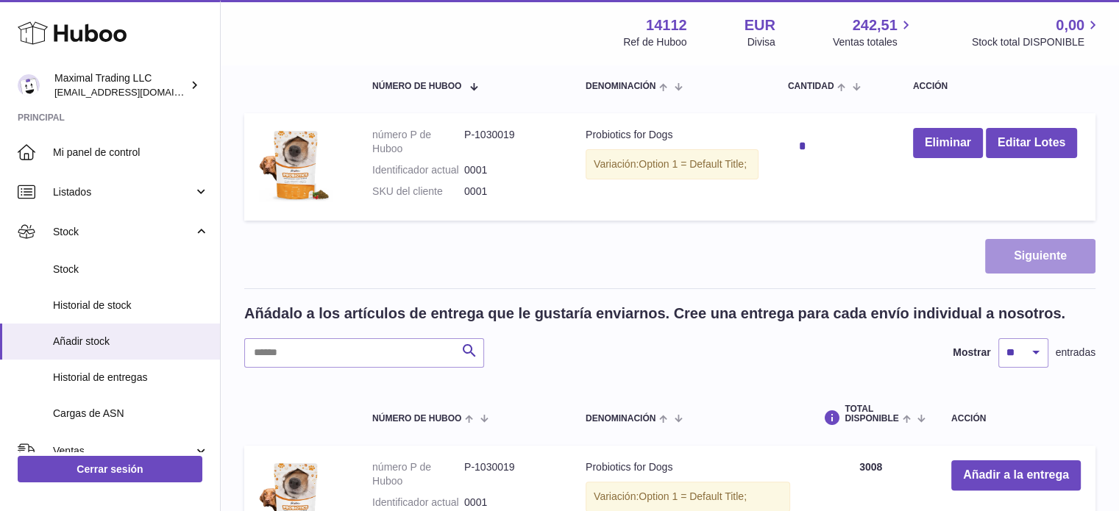
click at [1030, 259] on button "Siguiente" at bounding box center [1040, 256] width 110 height 35
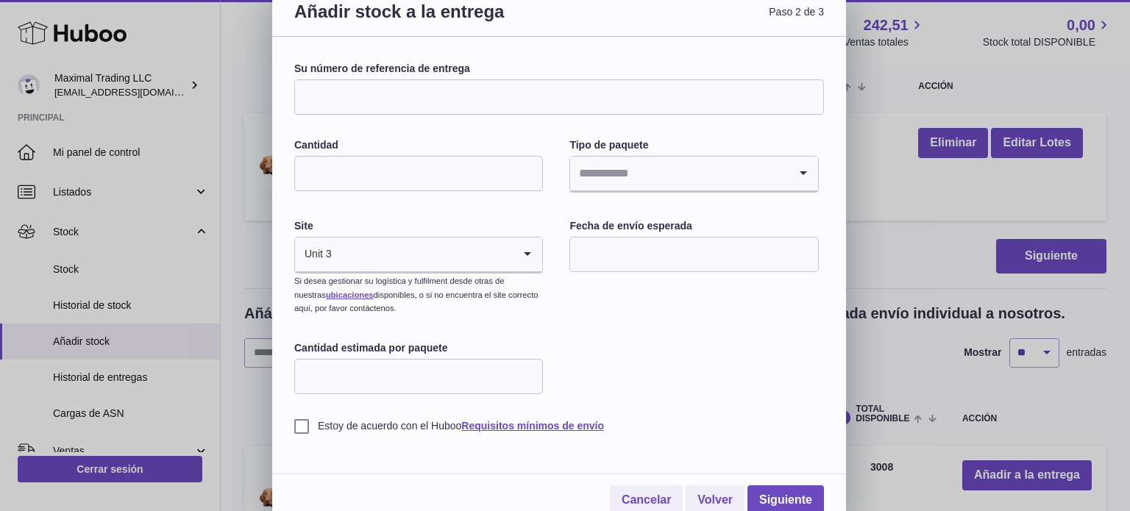
scroll to position [15, 0]
click at [341, 267] on input "Search for option" at bounding box center [404, 255] width 218 height 34
click at [639, 340] on div "Su número de referencia de entrega Cantidad Tipo de paquete Loading... Site Uni…" at bounding box center [559, 248] width 530 height 372
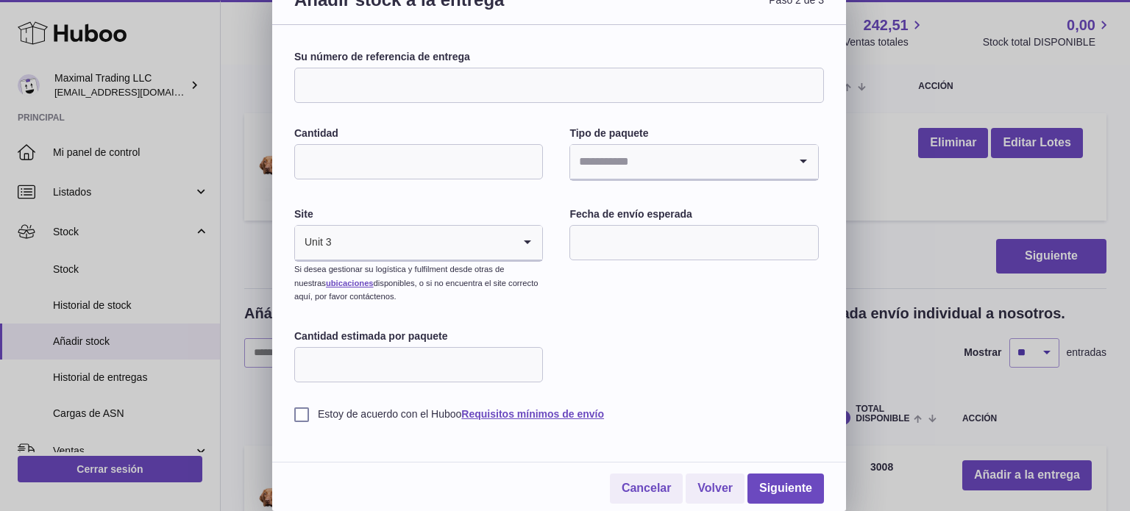
scroll to position [0, 0]
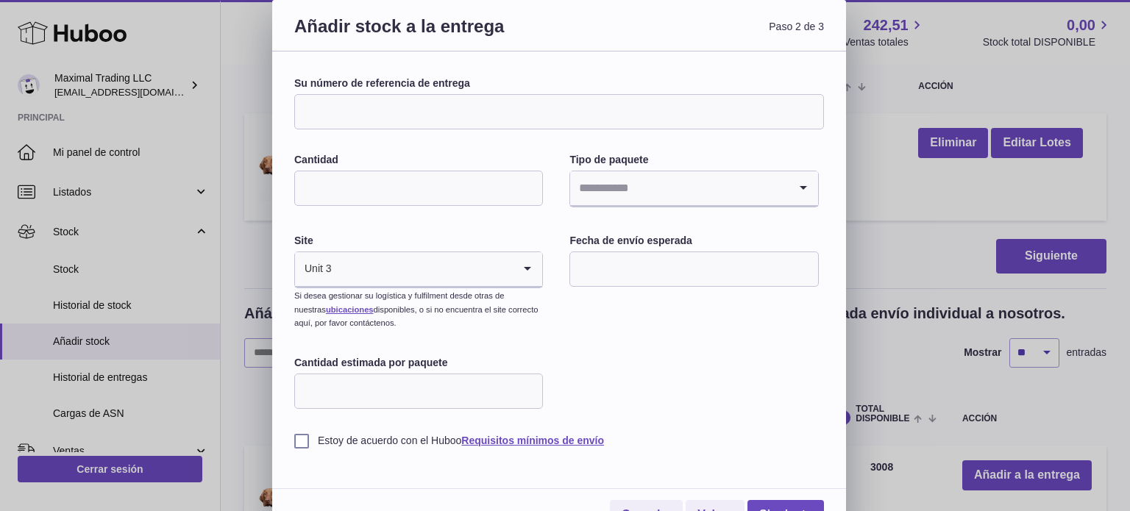
click at [460, 63] on div "Su número de referencia de entrega Cantidad Tipo de paquete Loading... Site Uni…" at bounding box center [559, 295] width 574 height 486
click at [471, 102] on input "Su número de referencia de entrega" at bounding box center [559, 111] width 530 height 35
type input "*"
type input "******"
click at [482, 208] on div "Cantidad" at bounding box center [418, 181] width 249 height 56
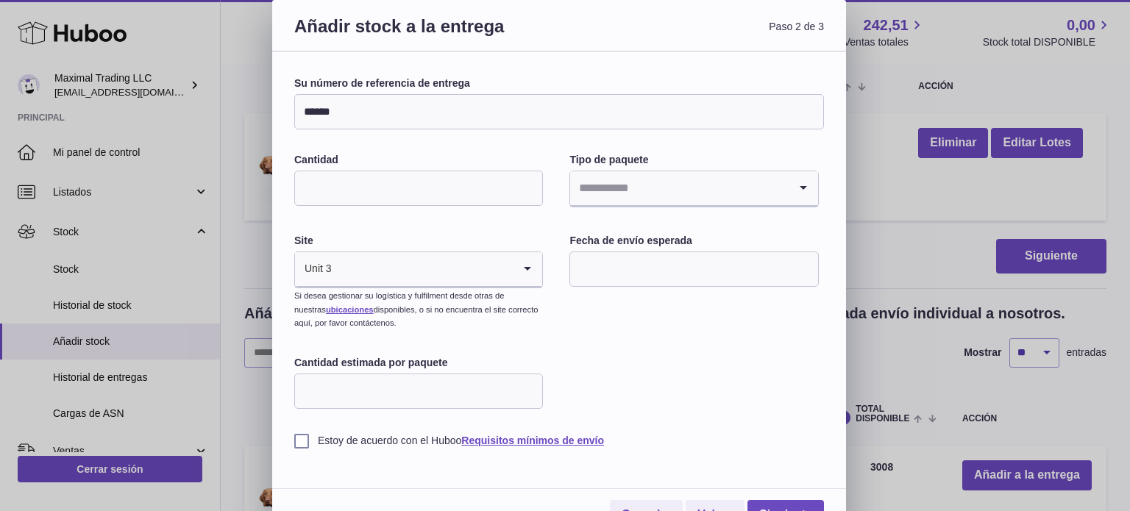
click at [479, 201] on input "Cantidad" at bounding box center [418, 188] width 249 height 35
type input "*"
click at [750, 193] on input "Search for option" at bounding box center [679, 188] width 218 height 34
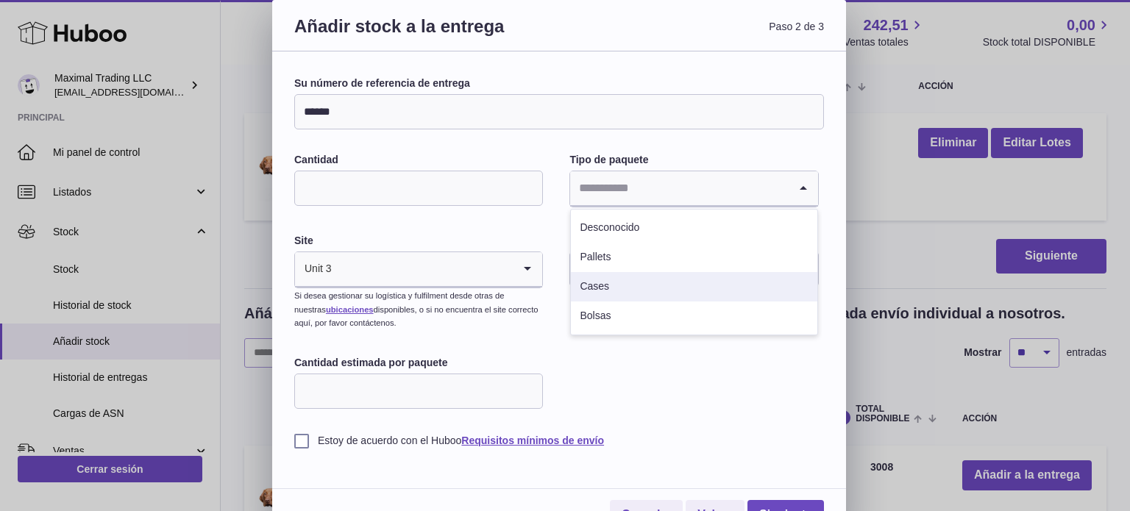
click at [662, 297] on li "Cases" at bounding box center [694, 286] width 246 height 29
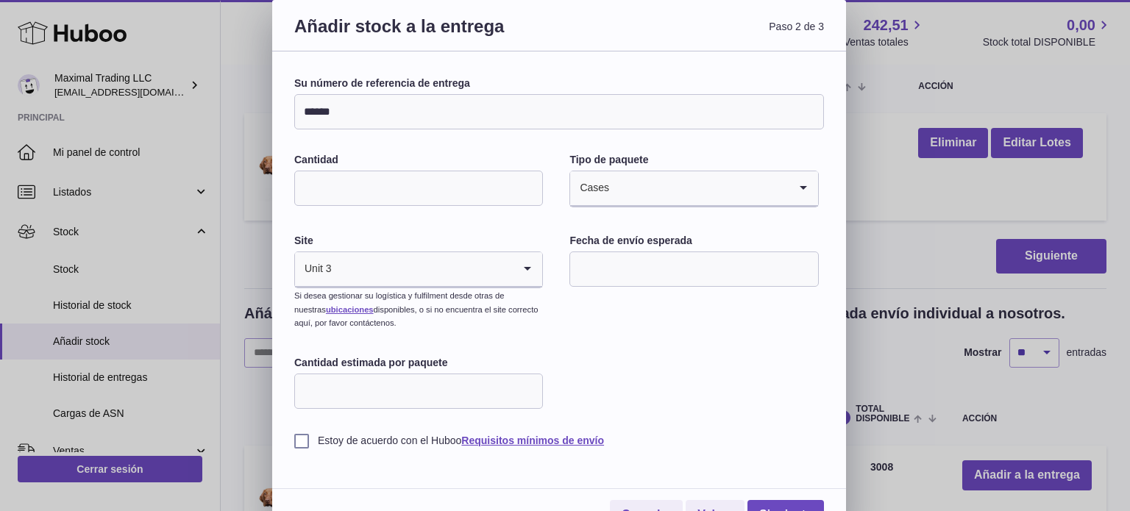
click at [670, 282] on input "text" at bounding box center [694, 269] width 249 height 35
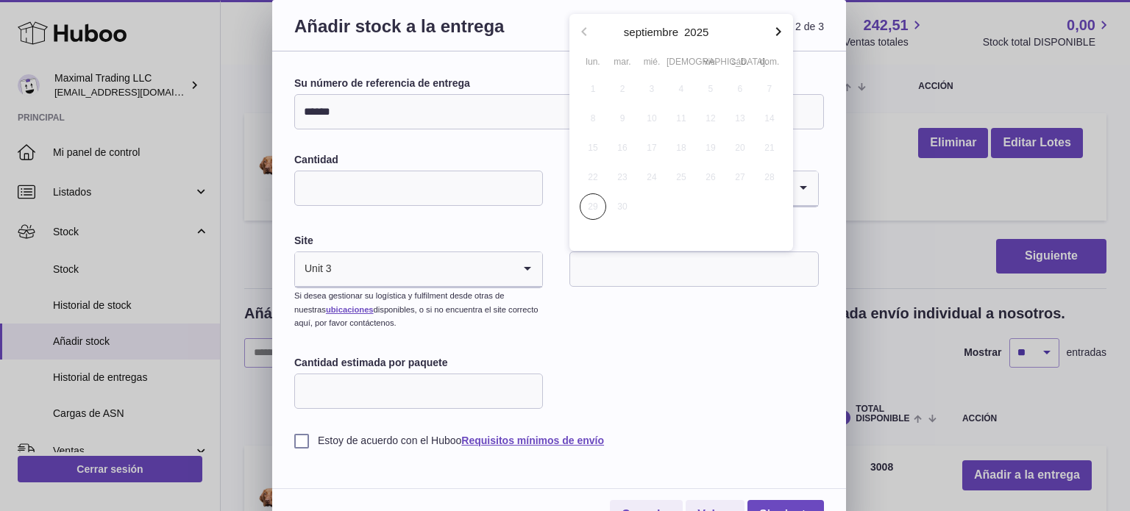
click at [772, 29] on icon "button" at bounding box center [779, 32] width 18 height 18
click at [686, 88] on span "2" at bounding box center [681, 89] width 26 height 26
type input "**********"
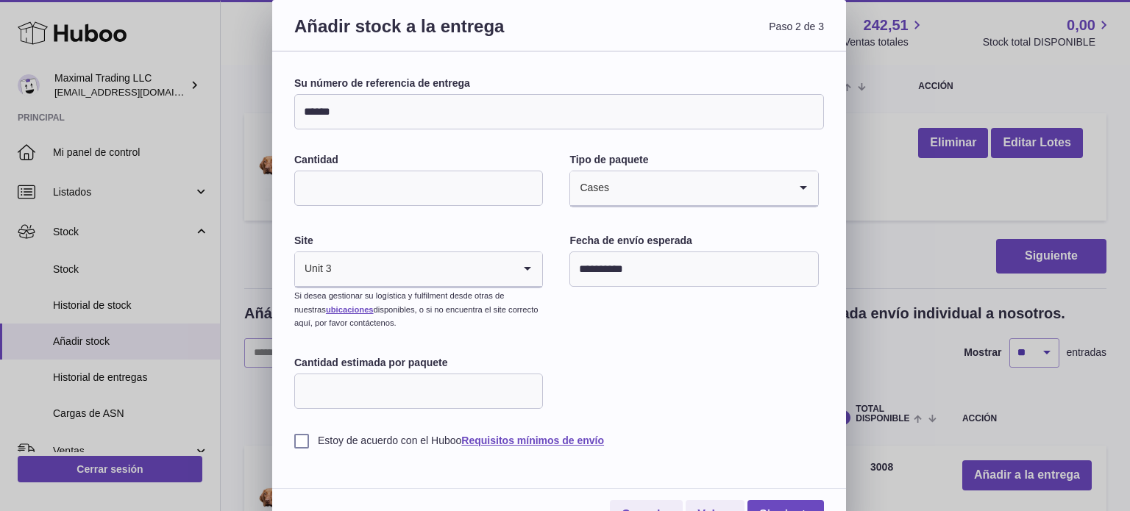
click at [406, 398] on input "Cantidad estimada por paquete" at bounding box center [418, 391] width 249 height 35
type input "*"
click at [291, 438] on div "**********" at bounding box center [559, 295] width 574 height 486
click at [294, 439] on label "Estoy de acuerdo con el Huboo Requisitos mínimos de envío" at bounding box center [559, 441] width 530 height 14
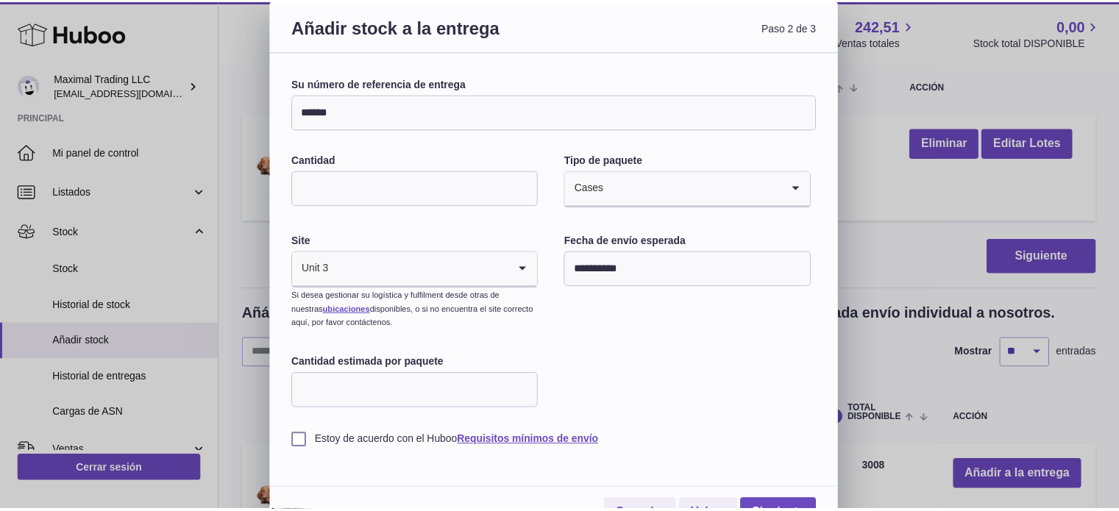
scroll to position [26, 0]
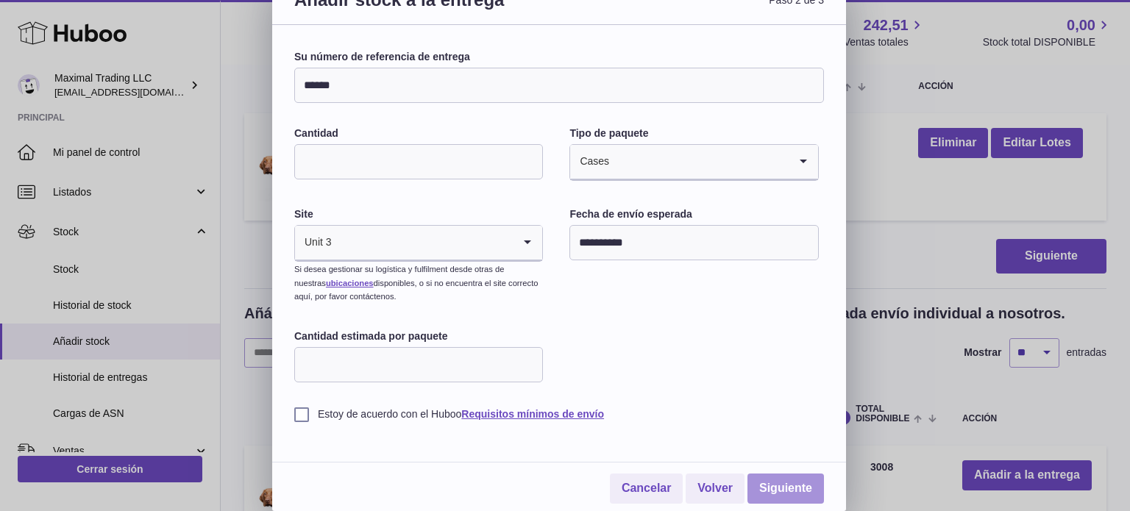
click at [781, 477] on link "Siguiente" at bounding box center [786, 489] width 77 height 30
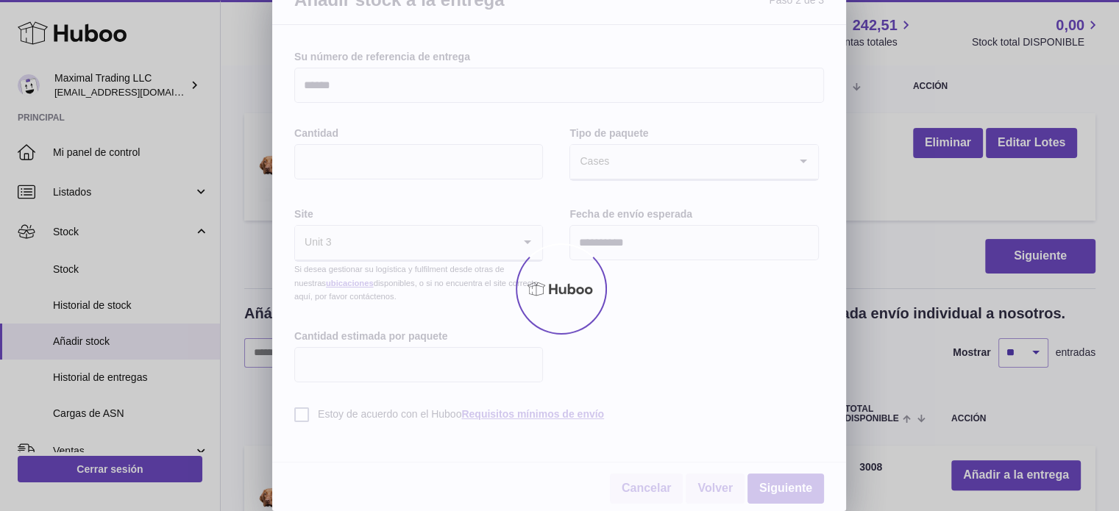
scroll to position [0, 0]
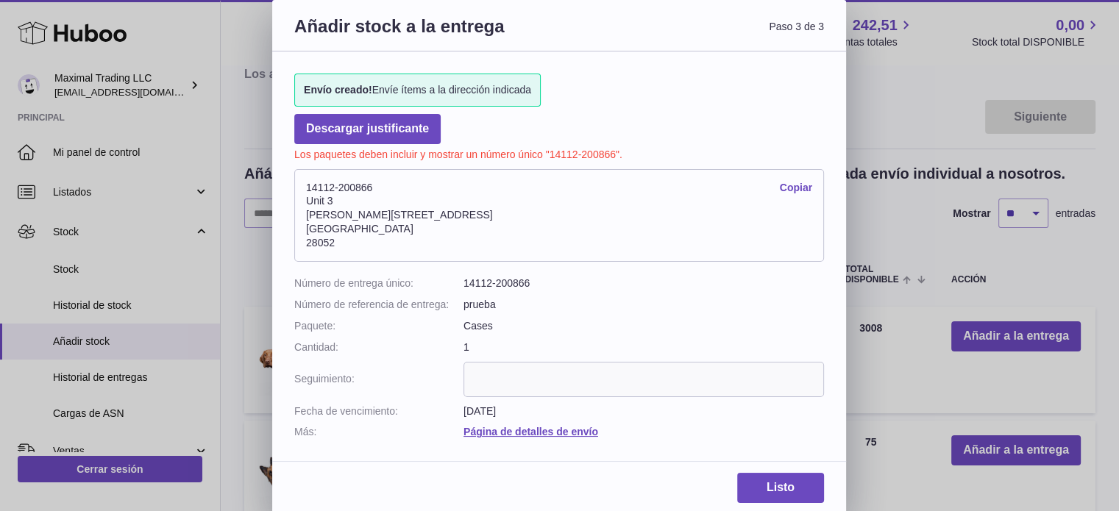
click at [511, 388] on input "text" at bounding box center [644, 379] width 361 height 35
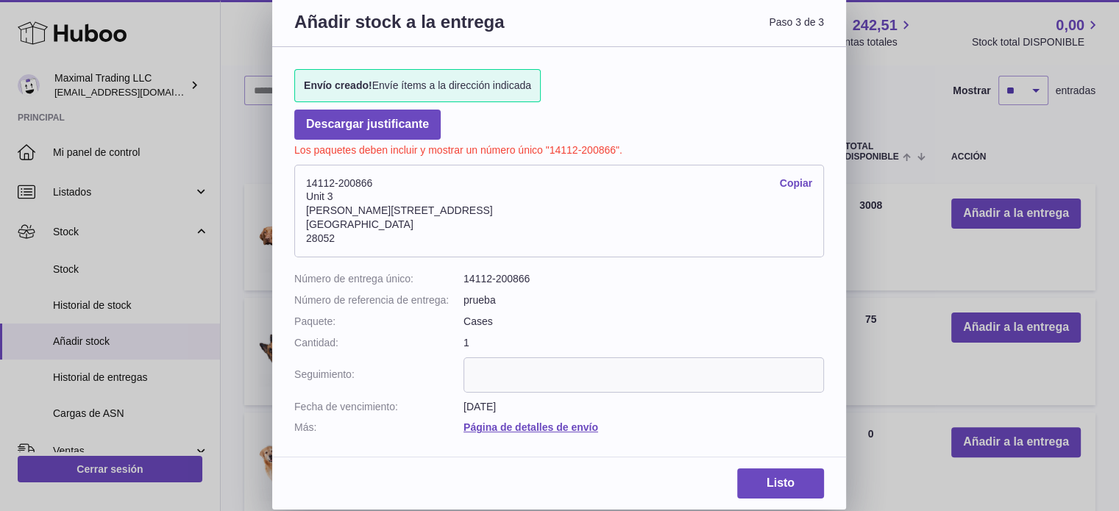
scroll to position [368, 0]
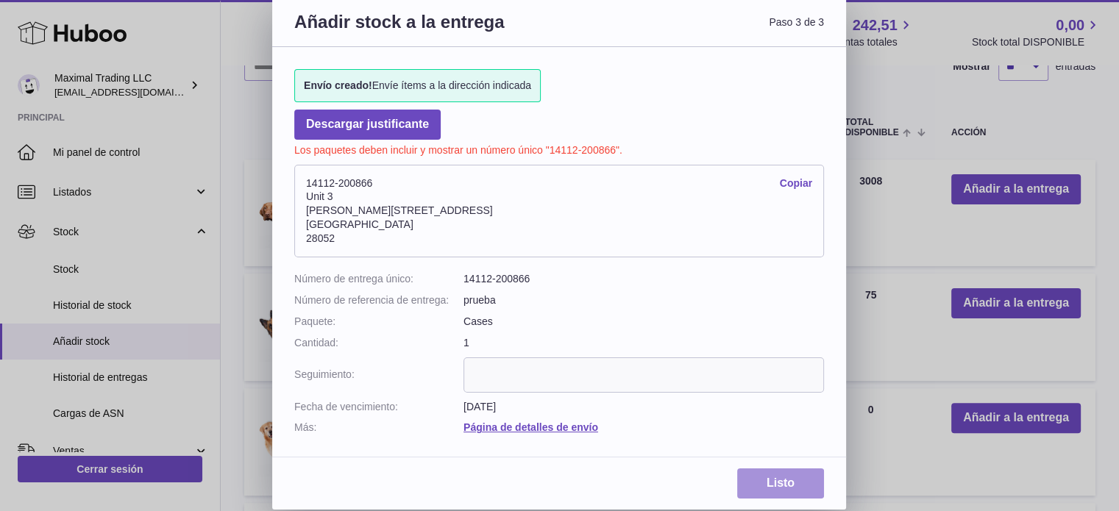
click at [764, 486] on link "Listo" at bounding box center [780, 484] width 87 height 30
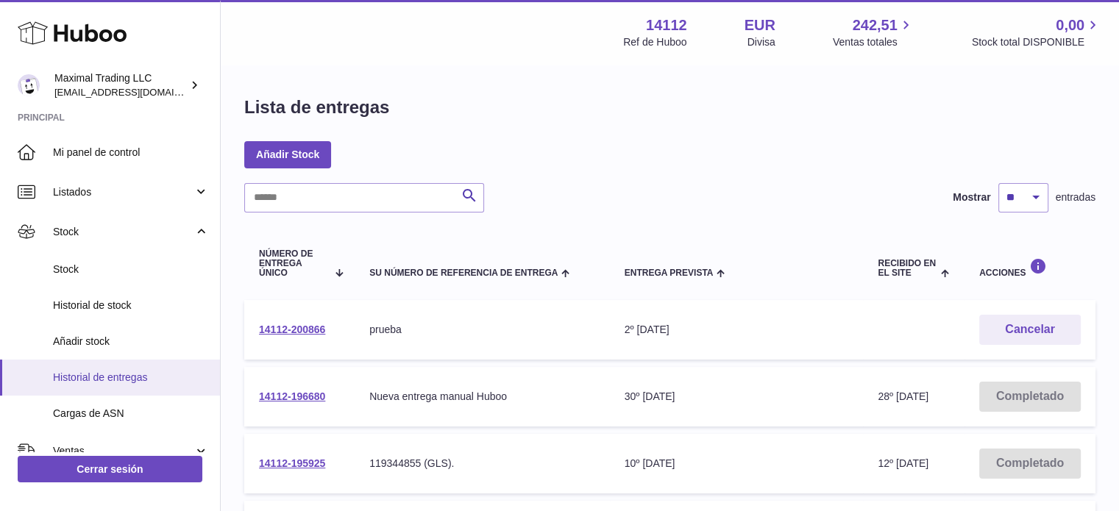
click at [162, 379] on span "Historial de entregas" at bounding box center [131, 378] width 156 height 14
click at [1011, 318] on button "Cancelar" at bounding box center [1030, 330] width 102 height 30
drag, startPoint x: 904, startPoint y: 344, endPoint x: 614, endPoint y: 338, distance: 290.7
click at [614, 338] on td "Entrega prevista 2º oct. 2025" at bounding box center [737, 330] width 254 height 60
click at [284, 327] on link "14112-200866" at bounding box center [292, 330] width 66 height 12
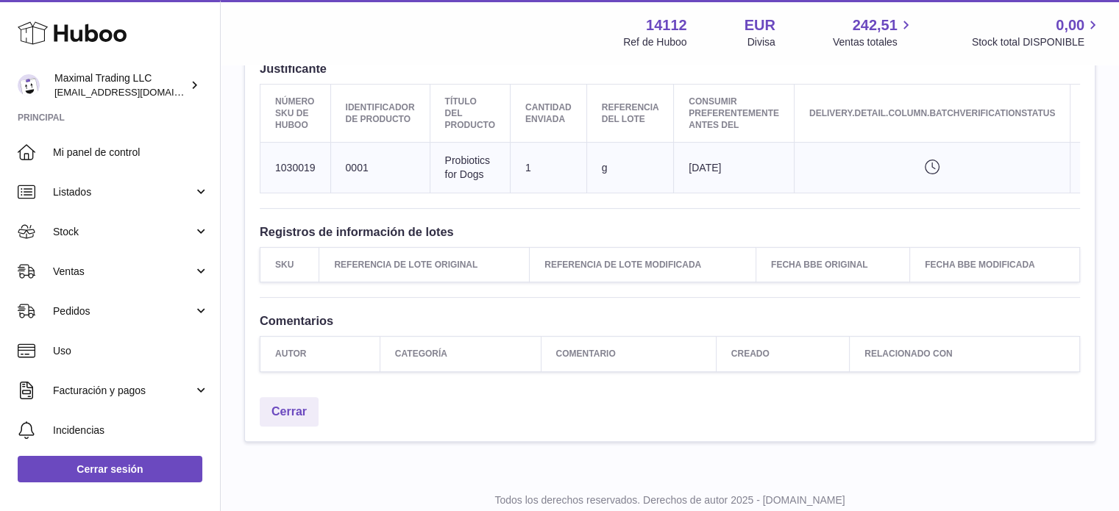
scroll to position [483, 0]
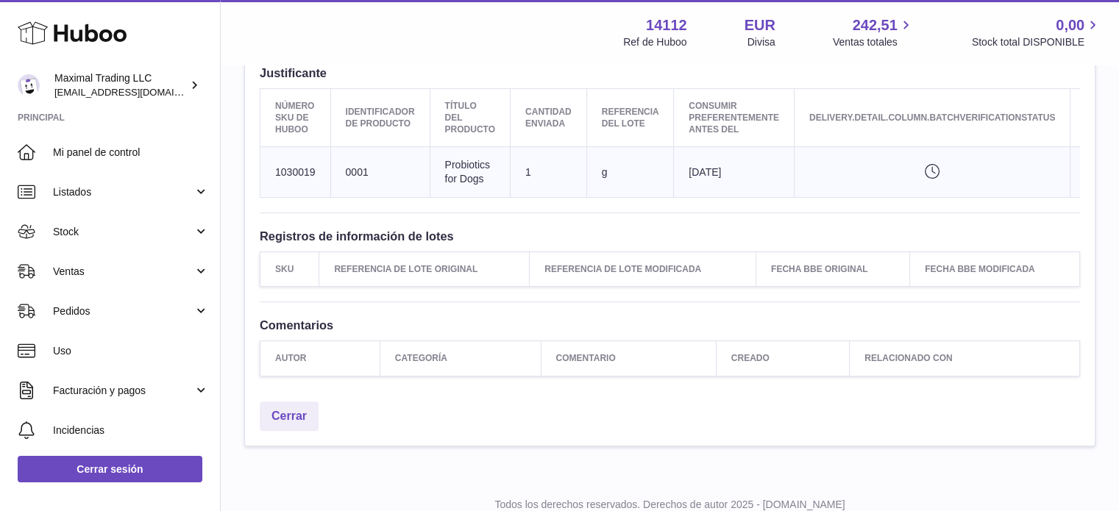
click at [286, 475] on div "**********" at bounding box center [670, 29] width 898 height 893
click at [298, 432] on link "Cerrar" at bounding box center [289, 417] width 59 height 30
